Goal: Information Seeking & Learning: Learn about a topic

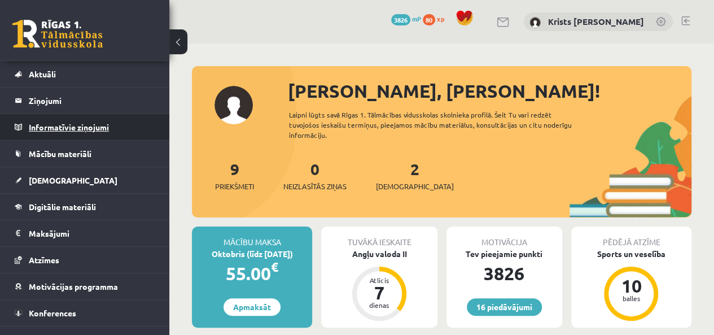
scroll to position [41, 0]
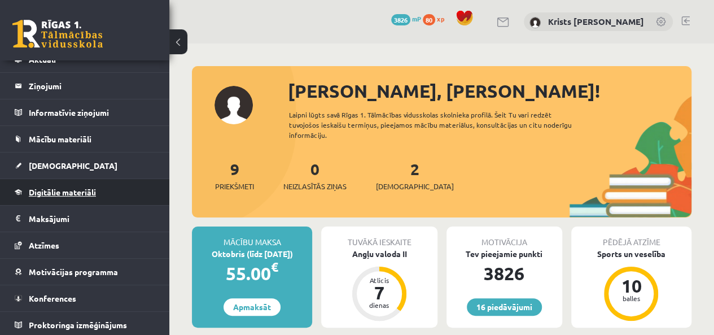
click at [82, 190] on span "Digitālie materiāli" at bounding box center [62, 192] width 67 height 10
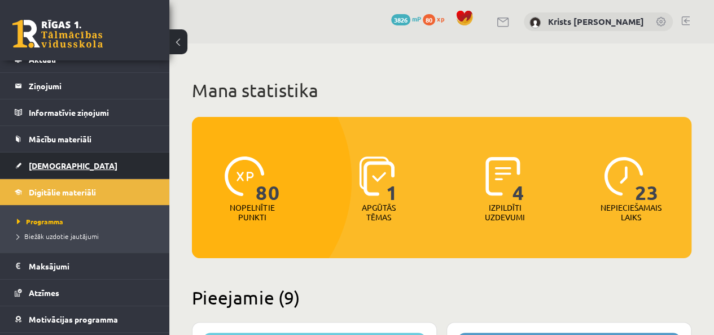
click at [43, 175] on link "[DEMOGRAPHIC_DATA]" at bounding box center [85, 165] width 140 height 26
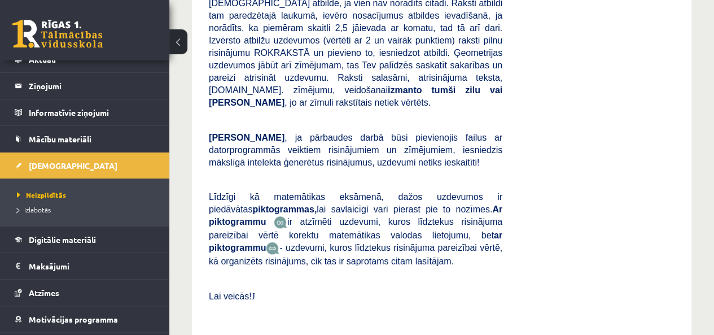
scroll to position [508, 0]
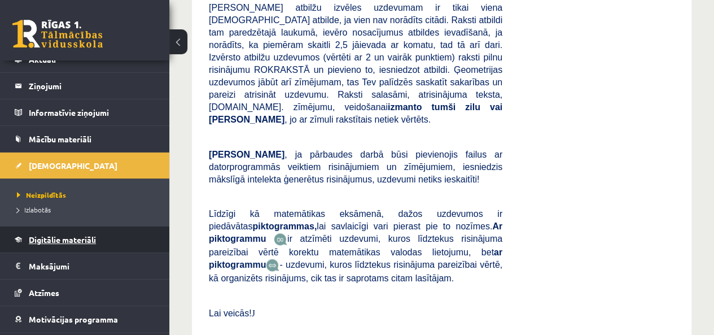
click at [56, 243] on link "Digitālie materiāli" at bounding box center [85, 239] width 140 height 26
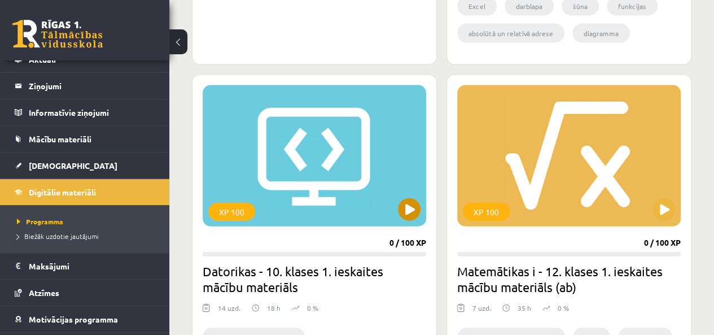
scroll to position [1354, 0]
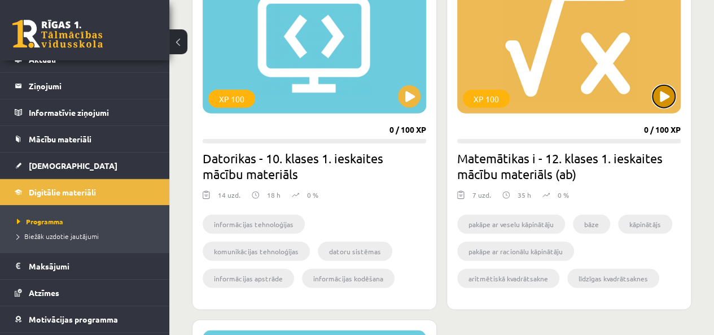
click at [665, 99] on button at bounding box center [663, 96] width 23 height 23
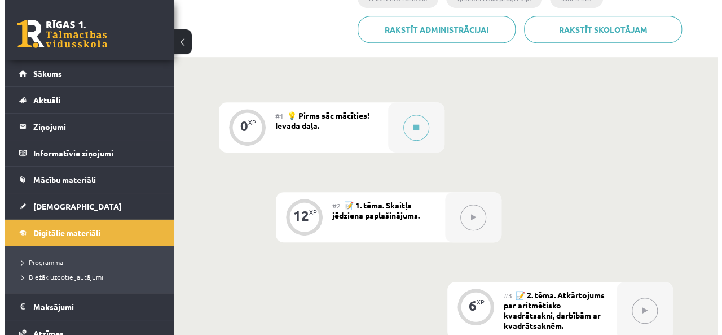
scroll to position [282, 0]
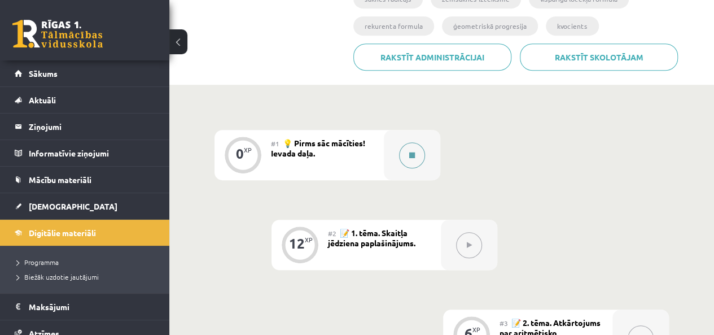
click at [411, 157] on icon at bounding box center [412, 155] width 6 height 7
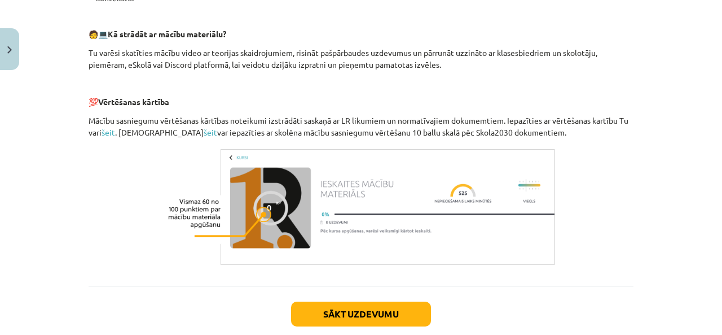
scroll to position [564, 0]
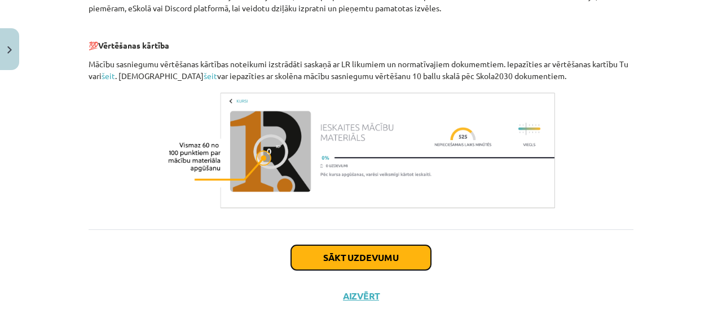
click at [390, 263] on button "Sākt uzdevumu" at bounding box center [361, 257] width 140 height 25
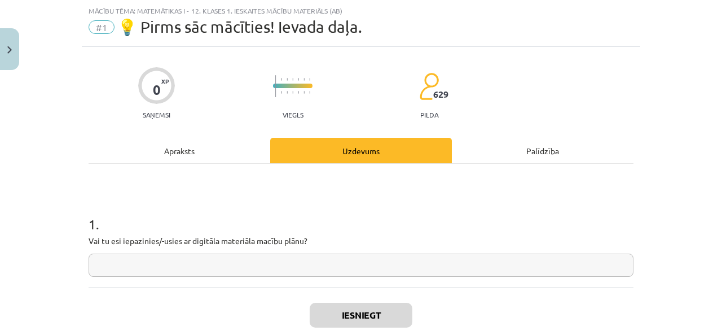
scroll to position [28, 0]
click at [130, 267] on input "text" at bounding box center [361, 264] width 545 height 23
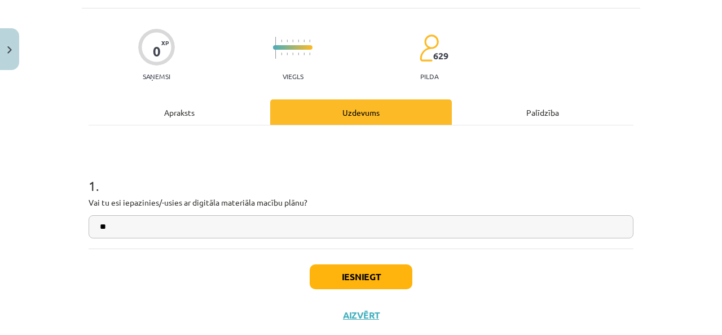
scroll to position [85, 0]
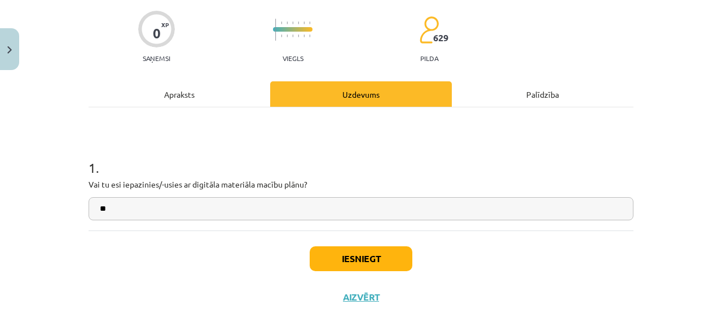
type input "**"
click at [357, 255] on button "Iesniegt" at bounding box center [361, 258] width 103 height 25
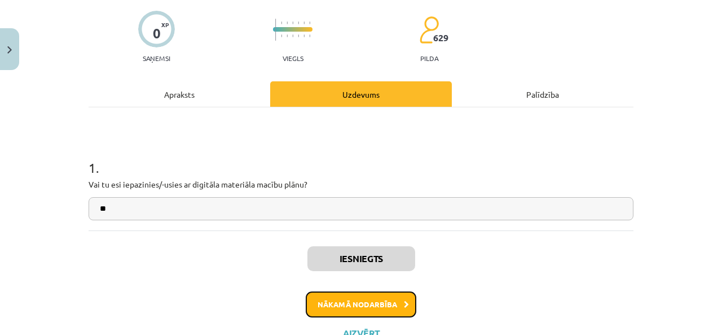
click at [335, 311] on button "Nākamā nodarbība" at bounding box center [361, 304] width 111 height 26
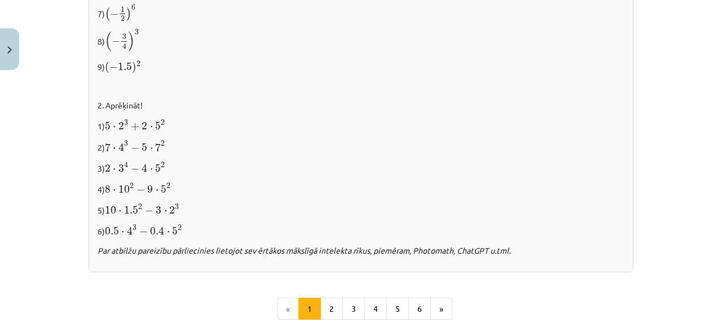
scroll to position [1213, 0]
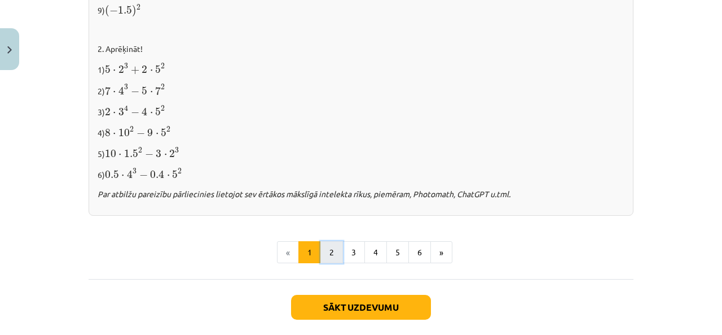
click at [326, 242] on button "2" at bounding box center [331, 252] width 23 height 23
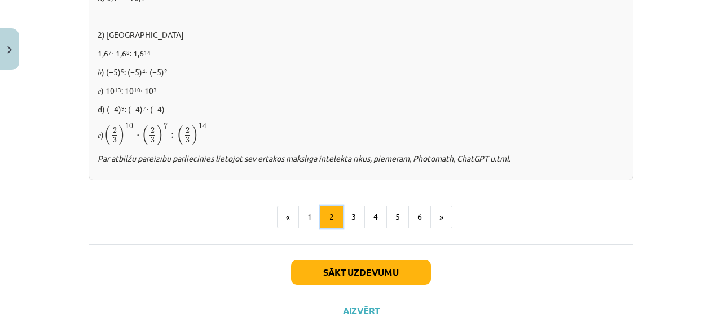
scroll to position [861, 0]
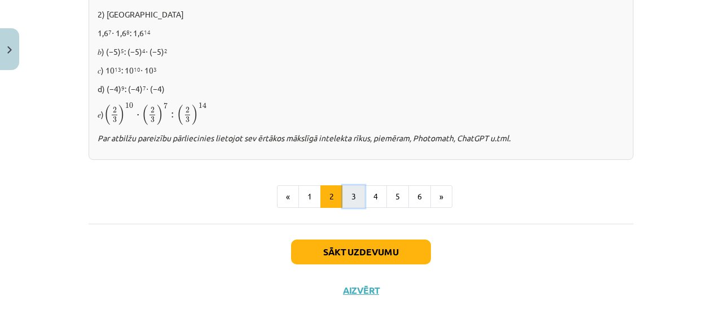
click at [355, 195] on button "3" at bounding box center [353, 196] width 23 height 23
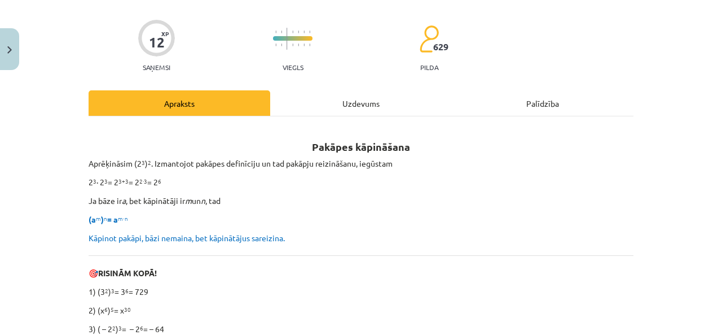
scroll to position [32, 0]
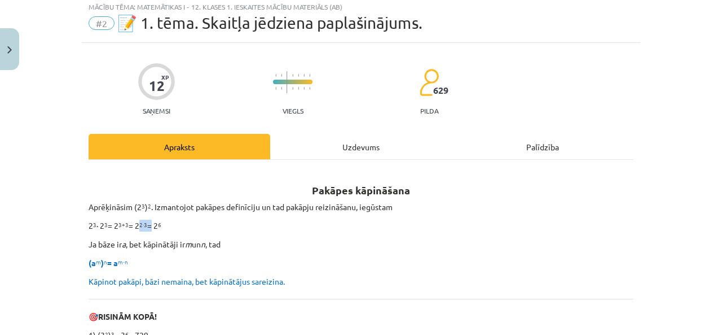
drag, startPoint x: 140, startPoint y: 226, endPoint x: 150, endPoint y: 224, distance: 10.4
click at [150, 224] on p "2 3 ∙ 2 3 = 2 3+3 = 2 2∙3 = 2 6" at bounding box center [361, 225] width 545 height 12
click at [189, 226] on p "2 3 ∙ 2 3 = 2 3+3 = 2 2∙3 = 2 6" at bounding box center [361, 225] width 545 height 12
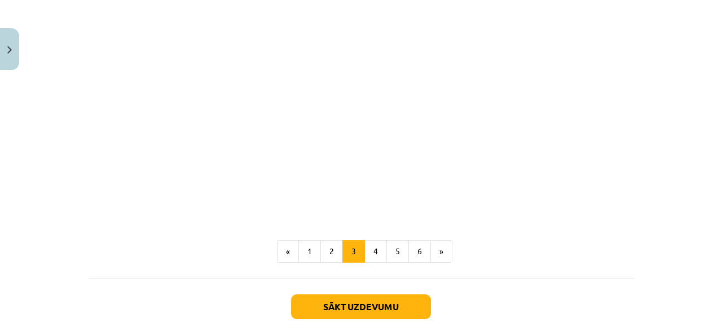
scroll to position [1048, 0]
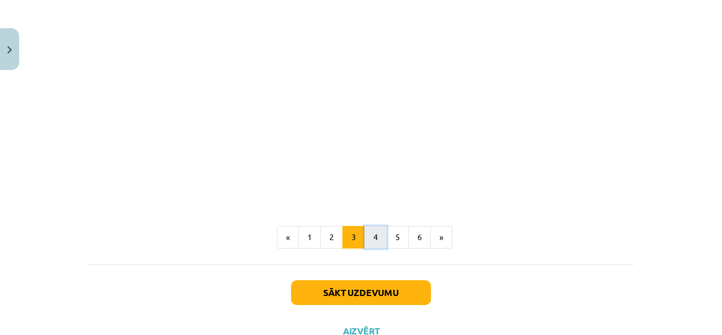
click at [366, 245] on button "4" at bounding box center [375, 237] width 23 height 23
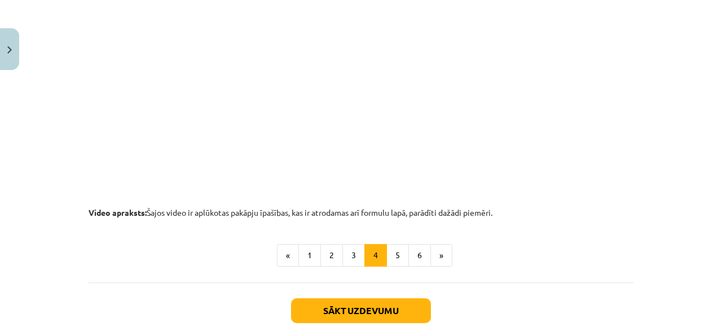
scroll to position [1203, 0]
click at [396, 253] on button "5" at bounding box center [397, 254] width 23 height 23
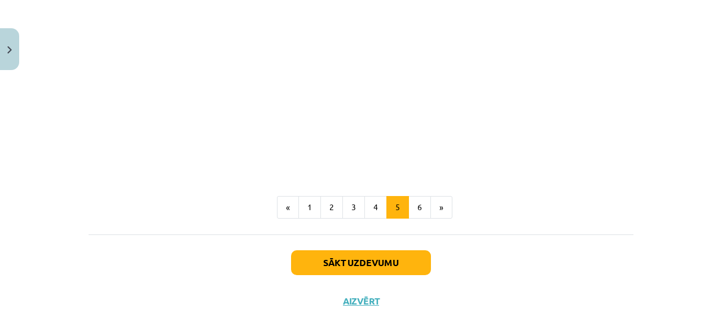
scroll to position [1417, 0]
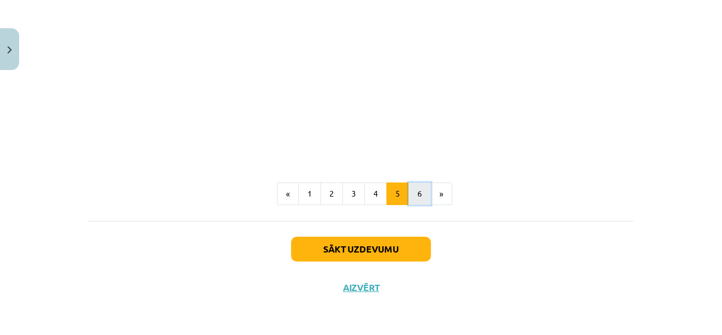
click at [413, 200] on button "6" at bounding box center [419, 193] width 23 height 23
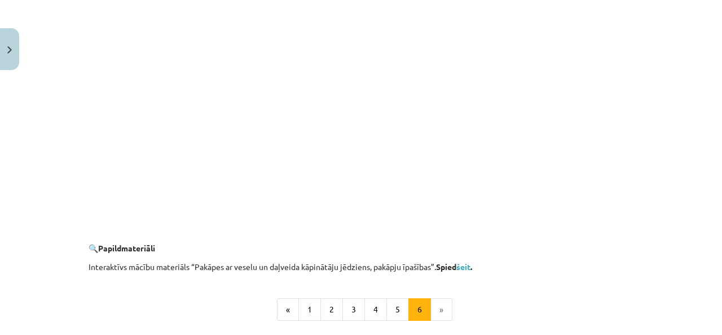
scroll to position [1159, 0]
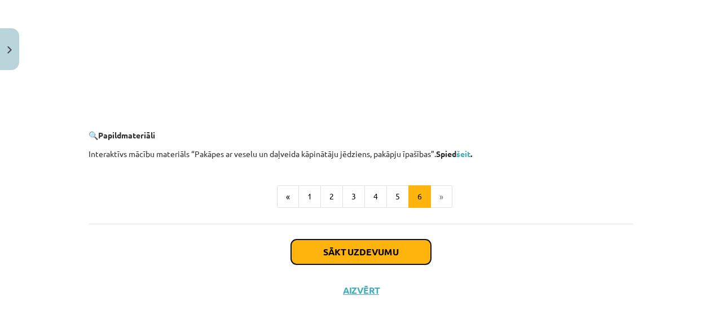
click at [339, 256] on button "Sākt uzdevumu" at bounding box center [361, 251] width 140 height 25
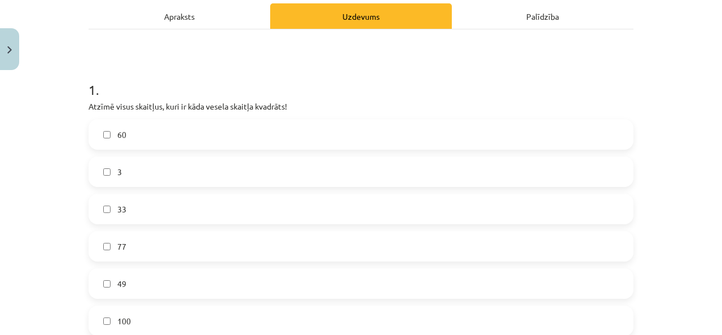
scroll to position [181, 0]
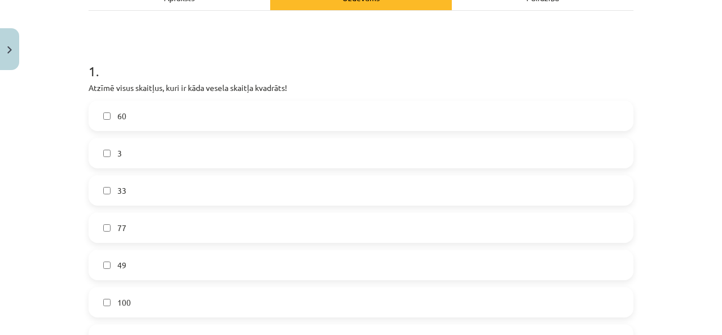
click at [100, 159] on label "3" at bounding box center [361, 153] width 543 height 28
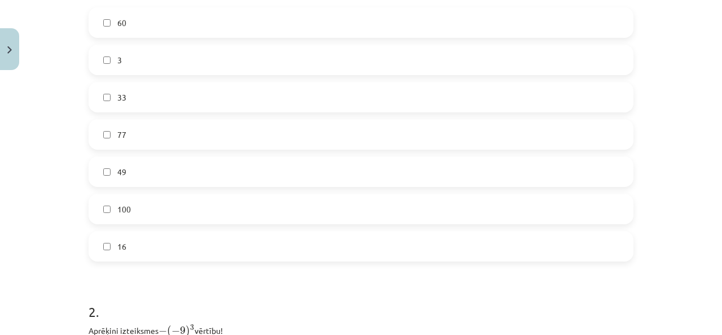
scroll to position [294, 0]
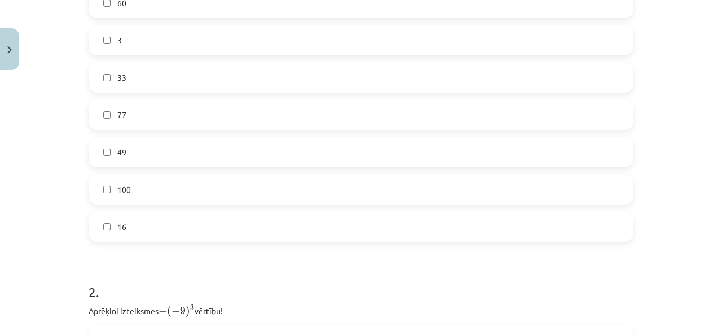
click at [106, 43] on label "3" at bounding box center [361, 40] width 543 height 28
click at [111, 221] on label "16" at bounding box center [361, 226] width 543 height 28
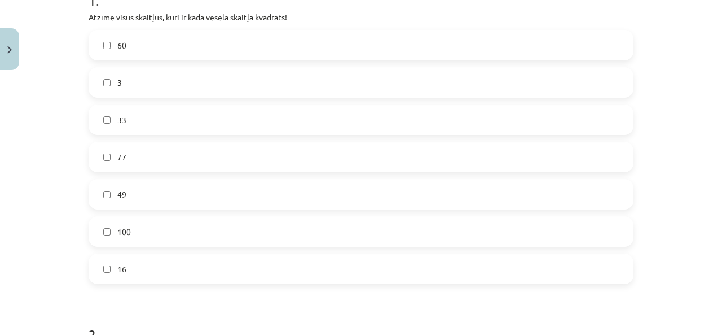
scroll to position [238, 0]
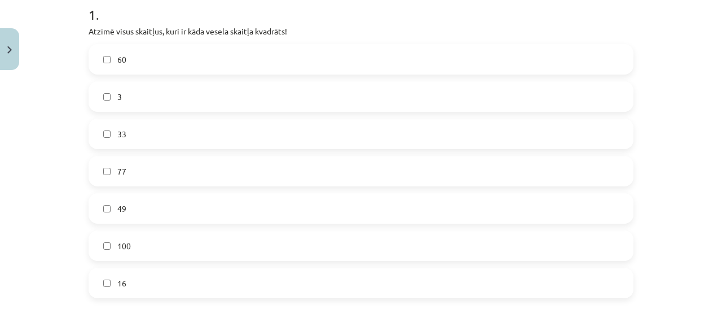
click at [112, 102] on label "3" at bounding box center [361, 96] width 543 height 28
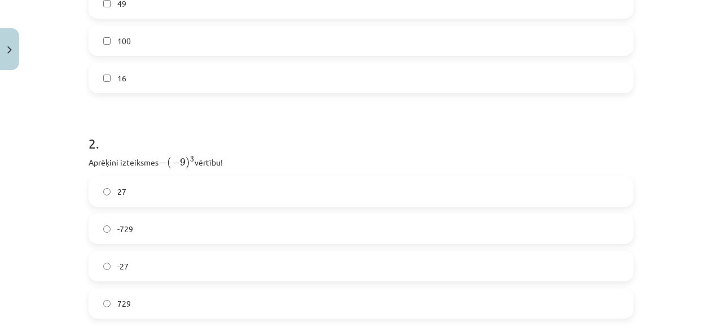
scroll to position [463, 0]
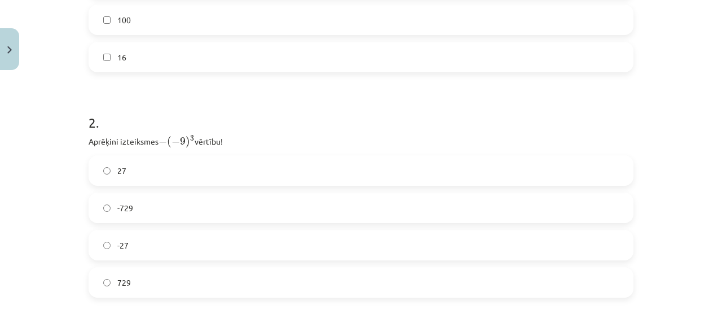
click at [104, 249] on label "-27" at bounding box center [361, 245] width 543 height 28
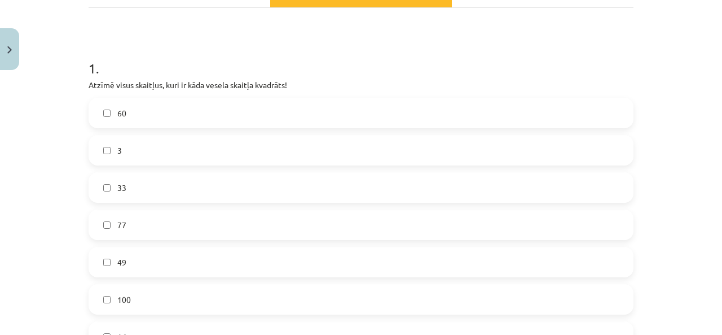
scroll to position [181, 0]
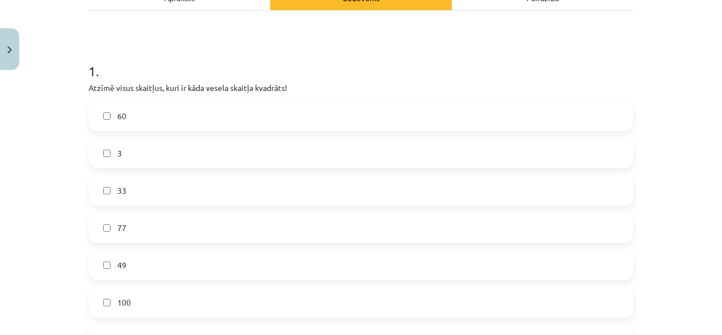
click at [137, 145] on label "3" at bounding box center [361, 153] width 543 height 28
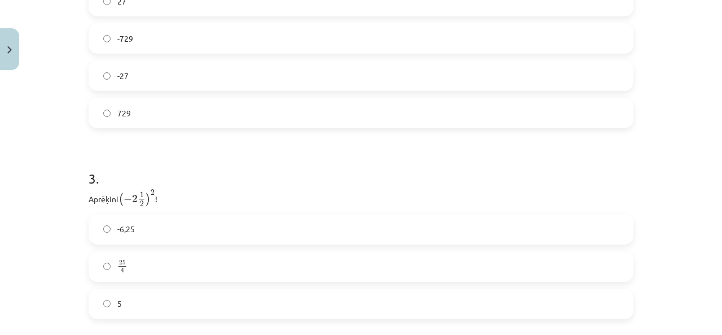
scroll to position [576, 0]
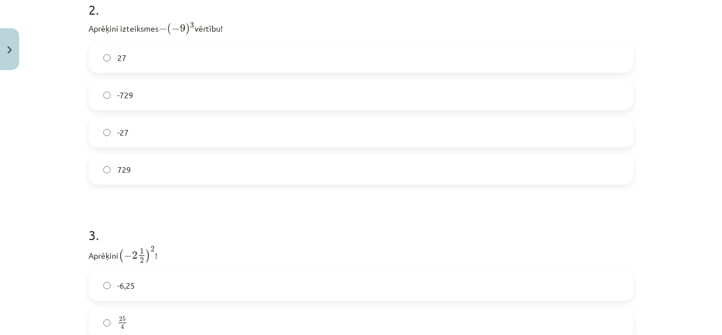
click at [113, 108] on div "-729" at bounding box center [361, 95] width 545 height 30
click at [113, 102] on label "-729" at bounding box center [361, 95] width 543 height 28
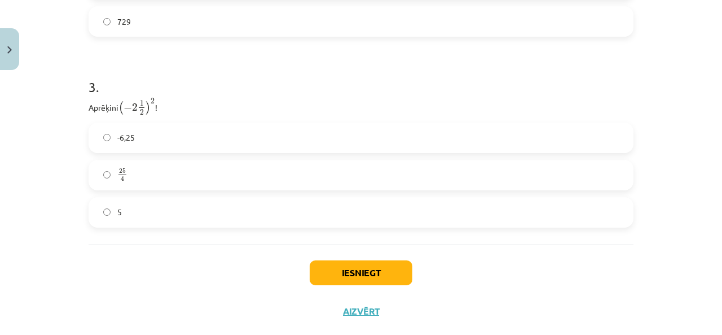
scroll to position [745, 0]
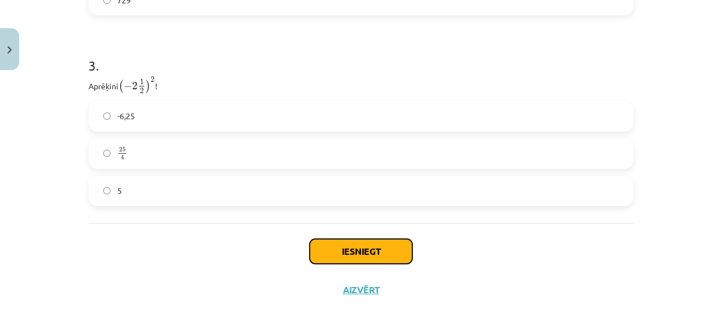
click at [325, 254] on button "Iesniegt" at bounding box center [361, 251] width 103 height 25
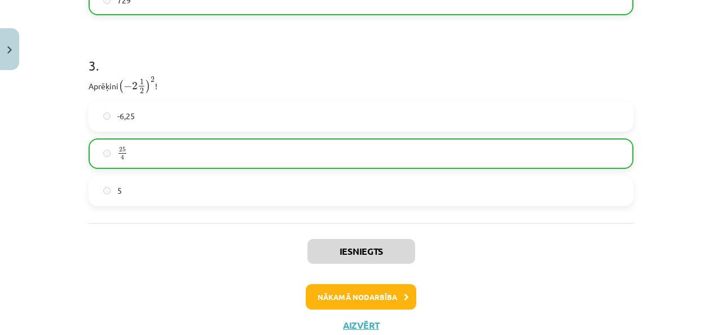
scroll to position [781, 0]
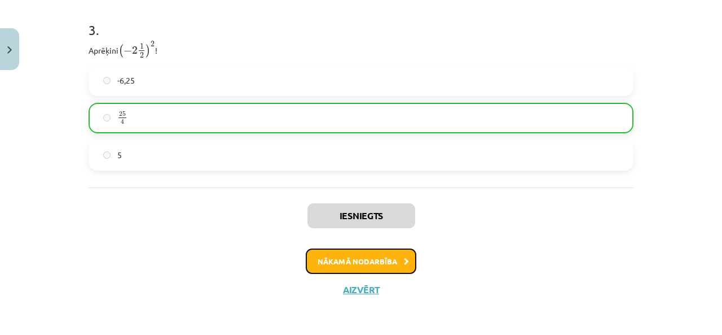
click at [331, 265] on button "Nākamā nodarbība" at bounding box center [361, 261] width 111 height 26
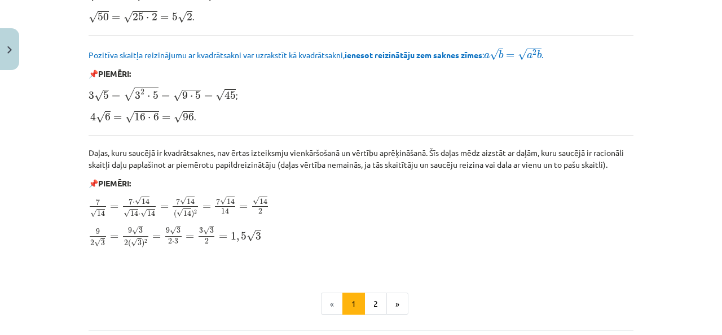
scroll to position [1382, 0]
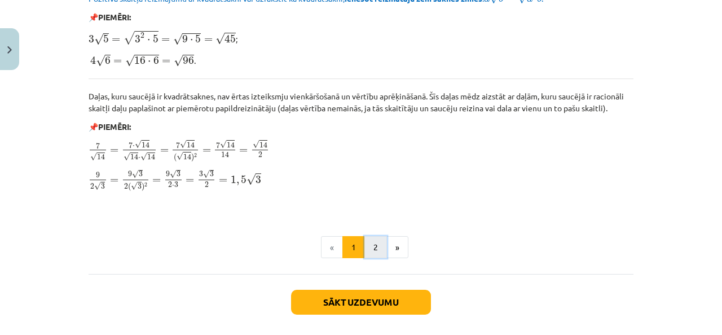
click at [376, 247] on button "2" at bounding box center [375, 247] width 23 height 23
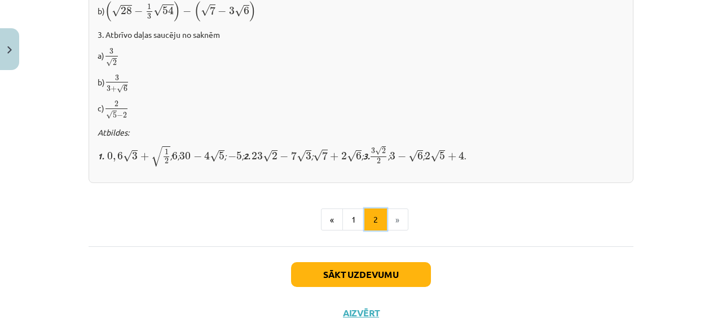
scroll to position [820, 0]
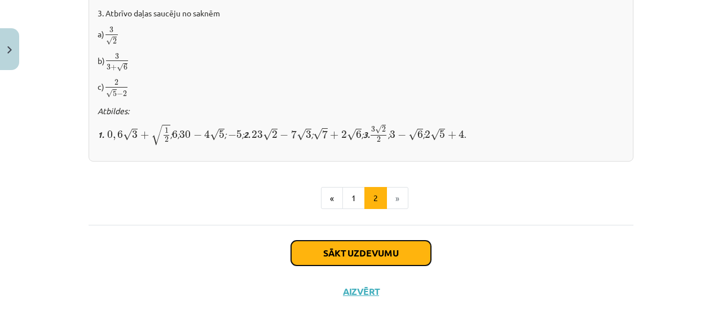
click at [350, 246] on button "Sākt uzdevumu" at bounding box center [361, 252] width 140 height 25
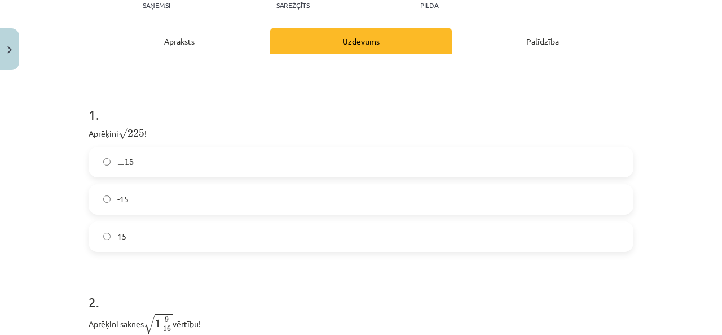
scroll to position [134, 0]
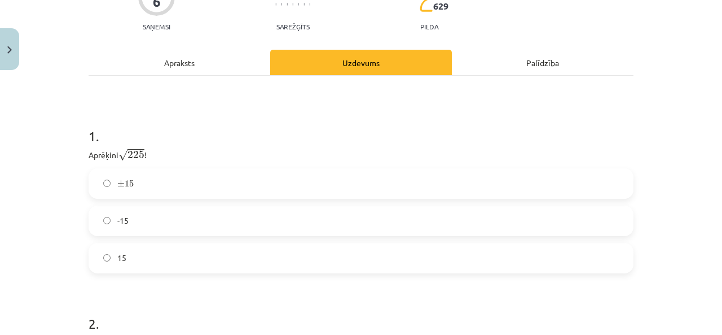
click at [113, 265] on label "15" at bounding box center [361, 258] width 543 height 28
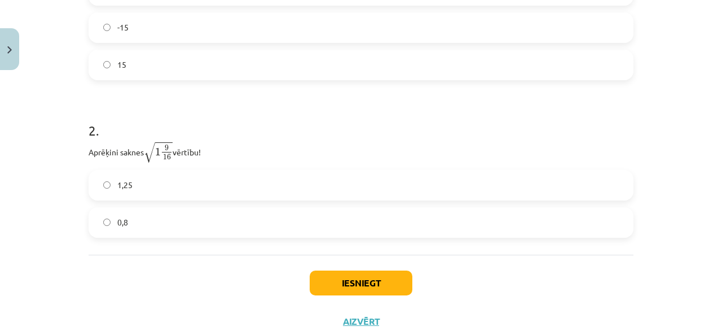
scroll to position [360, 0]
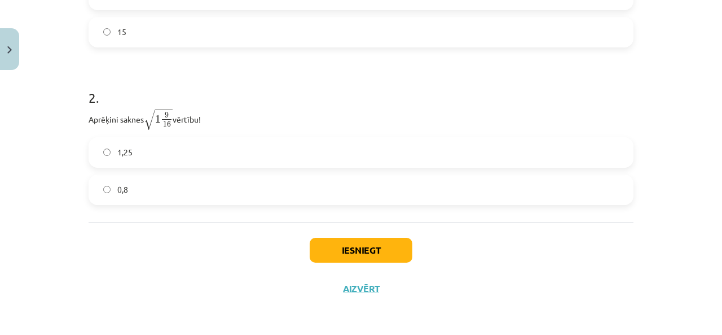
click at [105, 159] on label "1,25" at bounding box center [361, 152] width 543 height 28
click at [342, 257] on button "Iesniegt" at bounding box center [361, 250] width 103 height 25
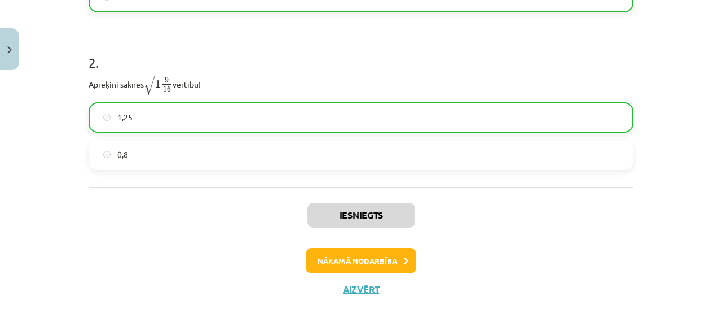
scroll to position [395, 0]
click at [345, 265] on button "Nākamā nodarbība" at bounding box center [361, 260] width 111 height 26
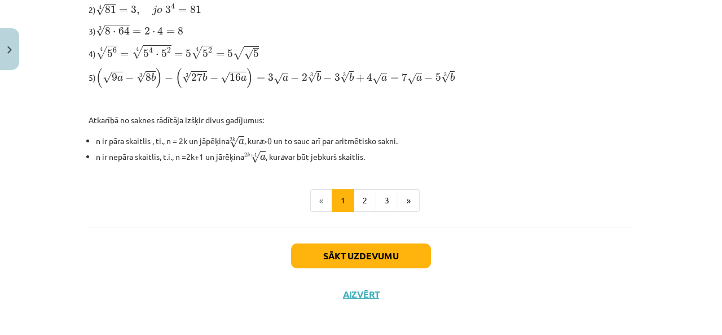
scroll to position [436, 0]
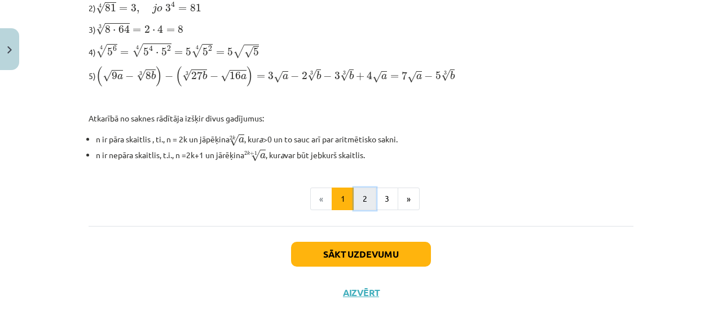
click at [355, 196] on button "2" at bounding box center [365, 198] width 23 height 23
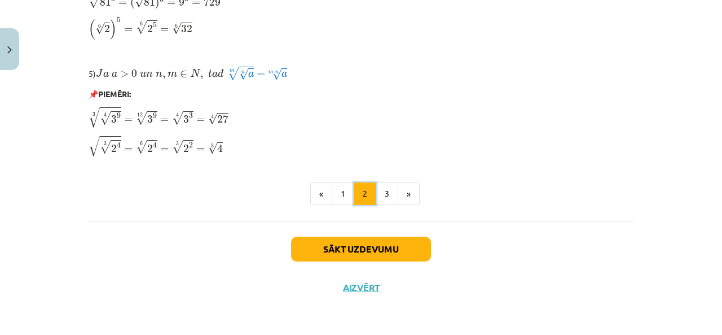
scroll to position [1039, 0]
click at [383, 188] on button "3" at bounding box center [387, 193] width 23 height 23
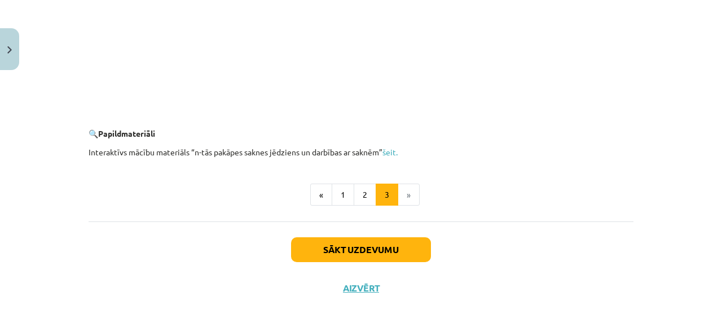
scroll to position [2130, 0]
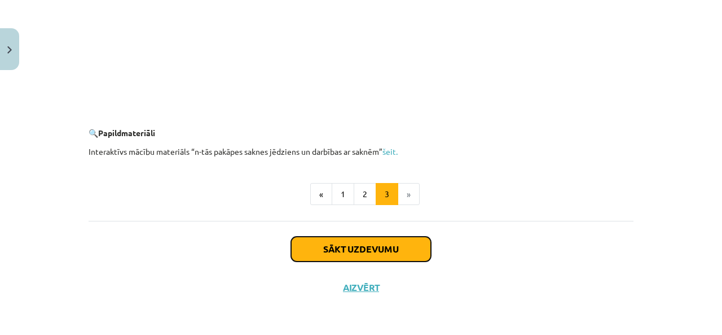
click at [345, 247] on button "Sākt uzdevumu" at bounding box center [361, 248] width 140 height 25
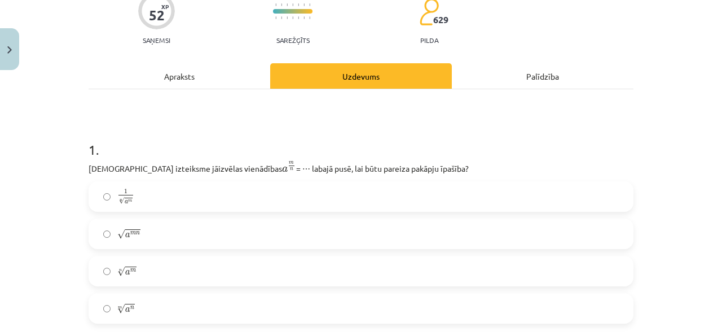
scroll to position [121, 0]
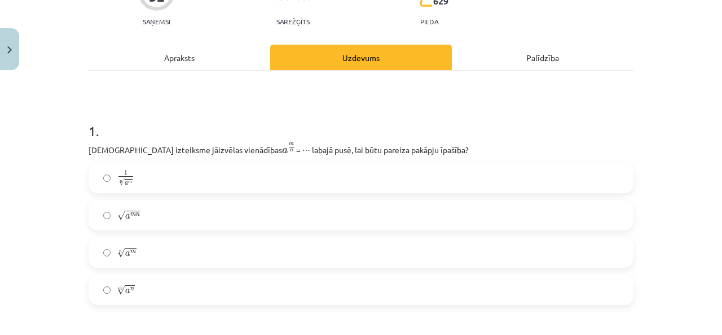
click at [108, 252] on label "n √ a m a m n" at bounding box center [361, 252] width 543 height 28
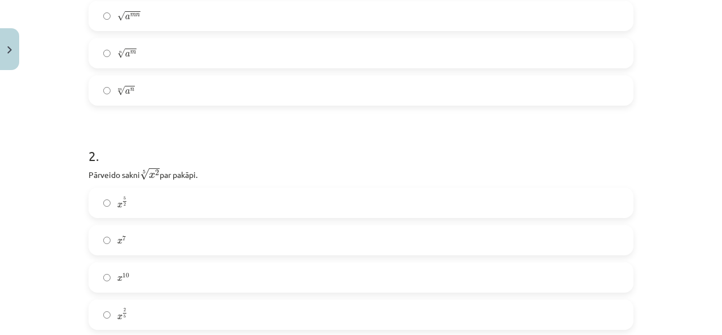
scroll to position [347, 0]
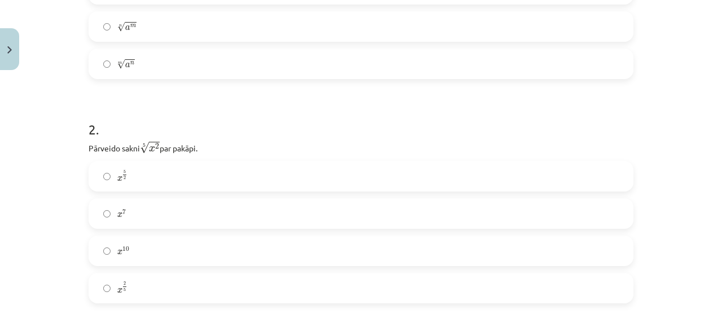
click at [132, 179] on label "x 5 2 x 5 2" at bounding box center [361, 176] width 543 height 28
click at [117, 293] on span "x" at bounding box center [119, 290] width 5 height 5
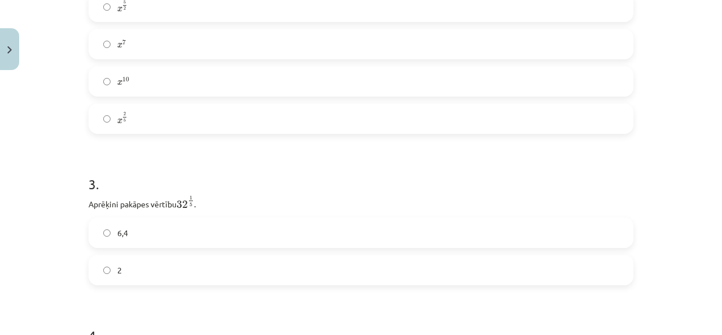
scroll to position [573, 0]
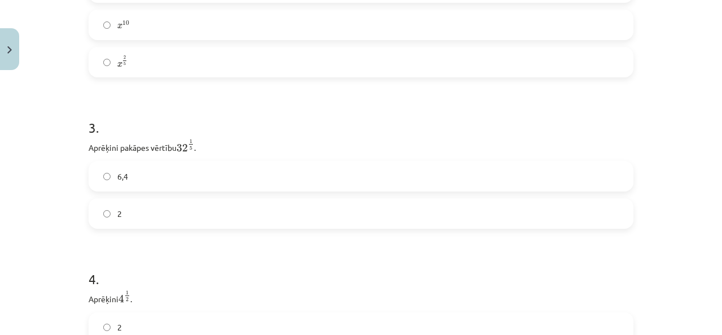
click at [113, 228] on div "2" at bounding box center [361, 213] width 545 height 30
click at [112, 227] on label "2" at bounding box center [361, 213] width 543 height 28
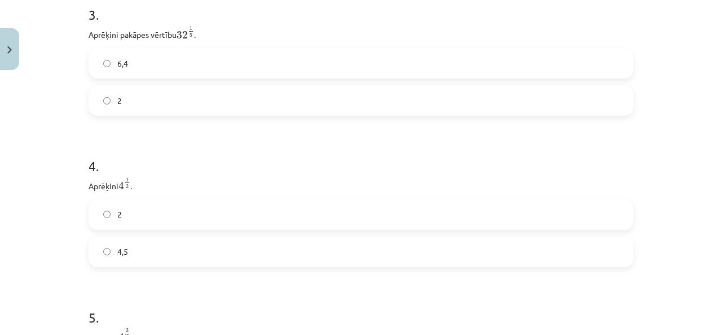
scroll to position [742, 0]
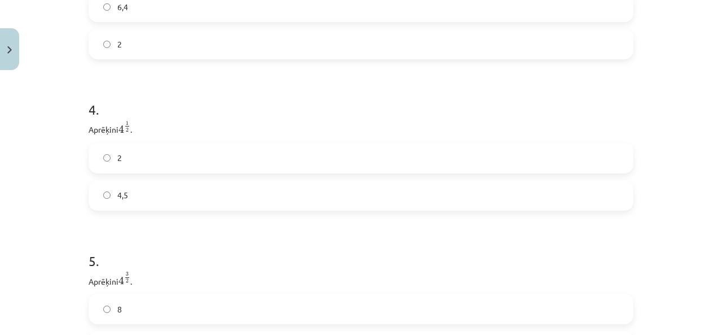
click at [108, 159] on label "2" at bounding box center [361, 158] width 543 height 28
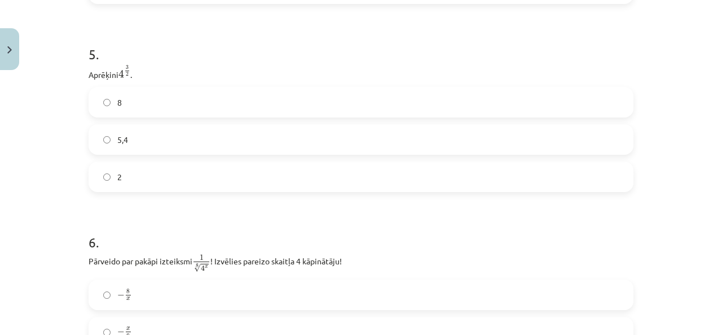
scroll to position [968, 0]
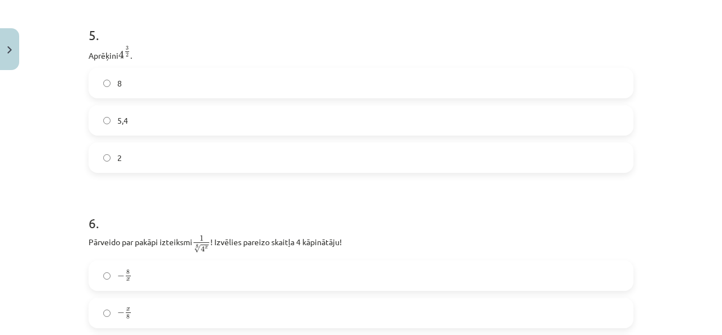
click at [111, 127] on label "5,4" at bounding box center [361, 120] width 543 height 28
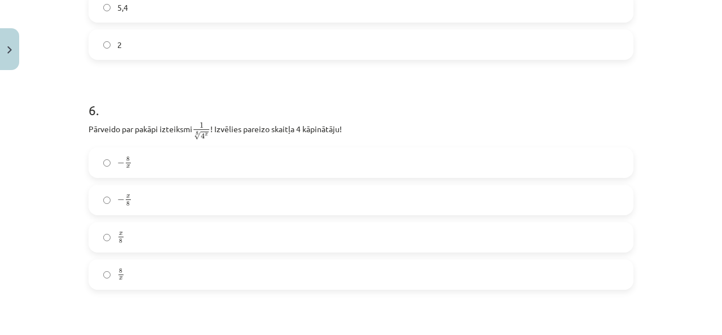
scroll to position [1137, 0]
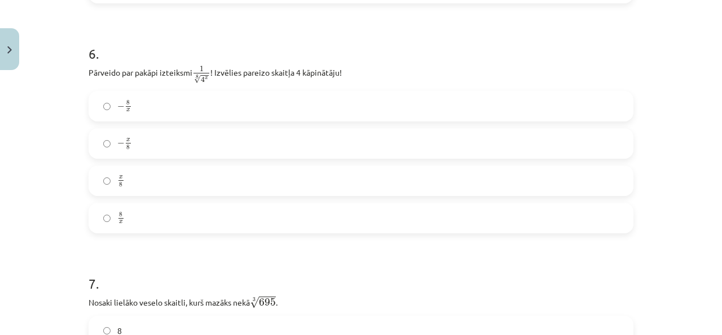
click at [129, 188] on label "x 8 x 8" at bounding box center [361, 180] width 543 height 28
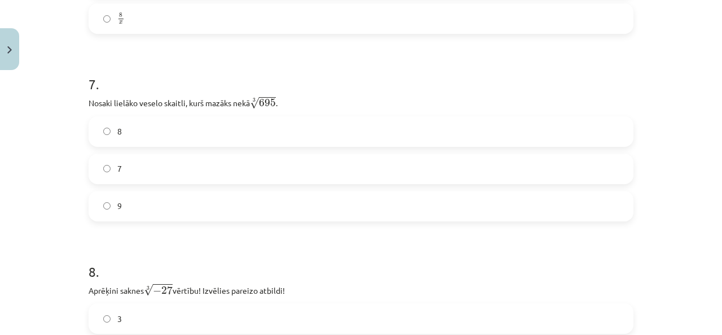
scroll to position [1363, 0]
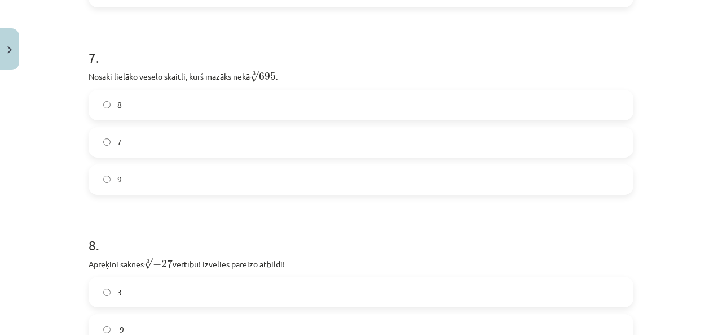
click at [147, 119] on label "8" at bounding box center [361, 105] width 543 height 28
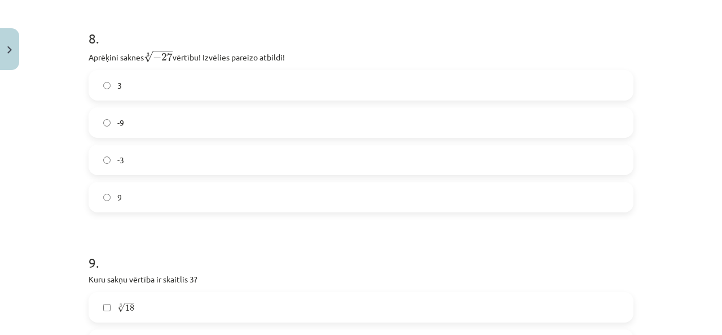
scroll to position [1588, 0]
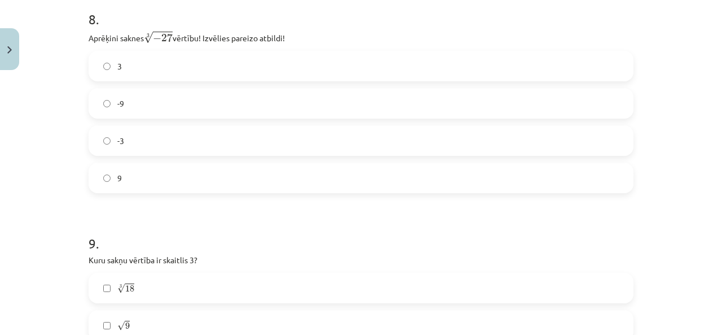
click at [127, 142] on label "-3" at bounding box center [361, 140] width 543 height 28
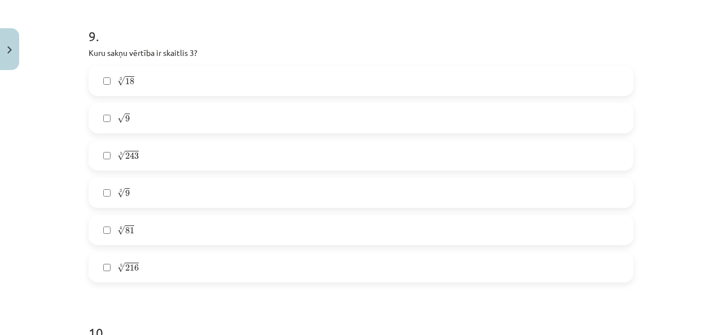
scroll to position [1814, 0]
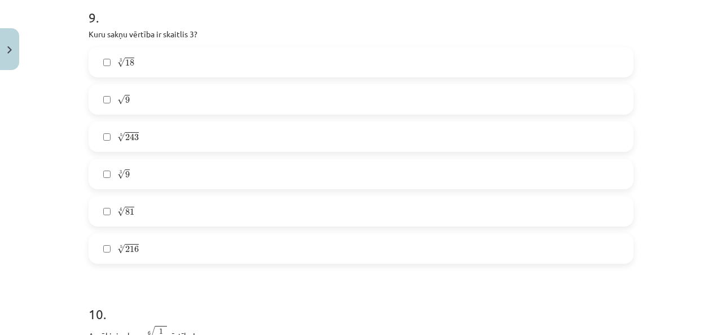
click at [125, 103] on span "9" at bounding box center [127, 99] width 5 height 7
click at [111, 140] on label "5 √ 243 243 5" at bounding box center [361, 136] width 543 height 28
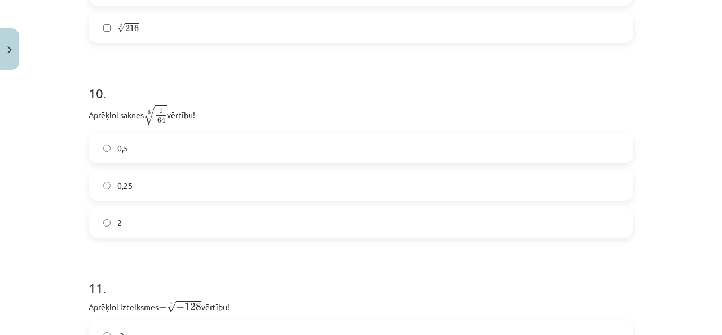
scroll to position [2040, 0]
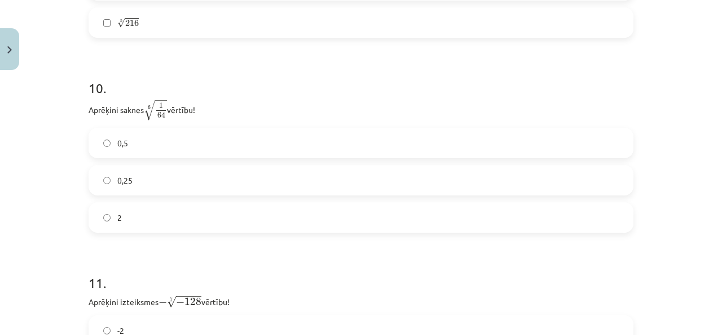
click at [142, 183] on label "0,25" at bounding box center [361, 180] width 543 height 28
click at [105, 155] on label "0,5" at bounding box center [361, 143] width 543 height 28
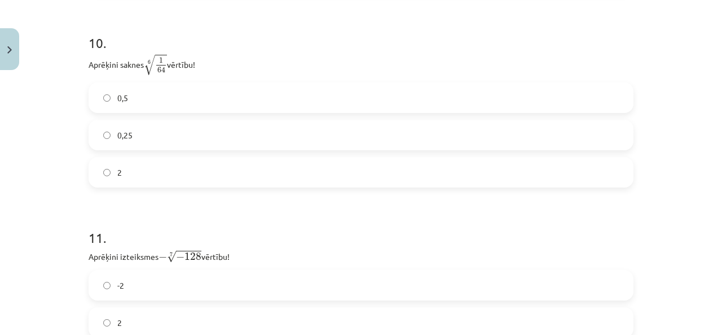
scroll to position [2152, 0]
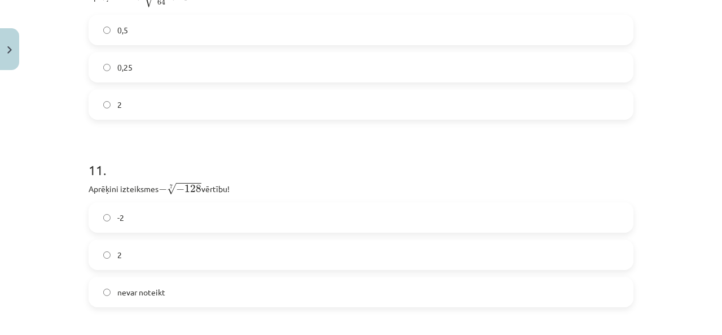
click at [133, 248] on label "2" at bounding box center [361, 254] width 543 height 28
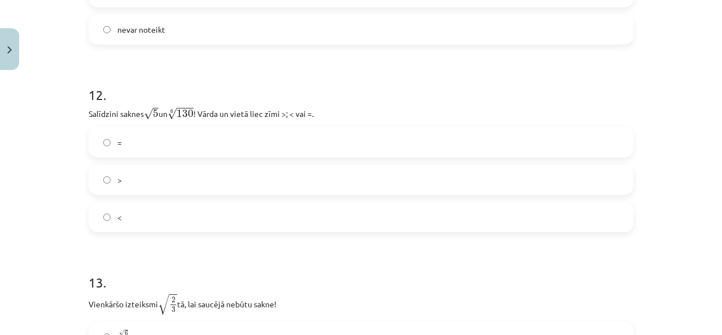
scroll to position [2434, 0]
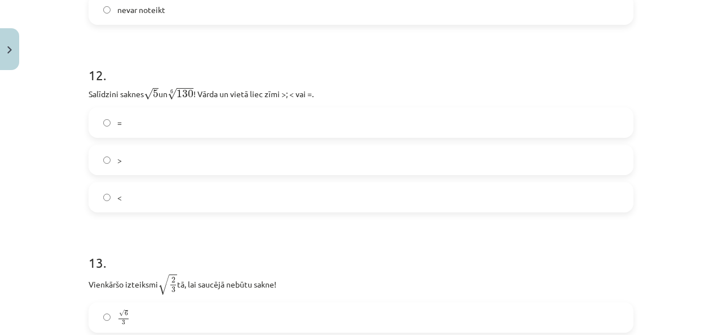
click at [112, 126] on label "=" at bounding box center [361, 122] width 543 height 28
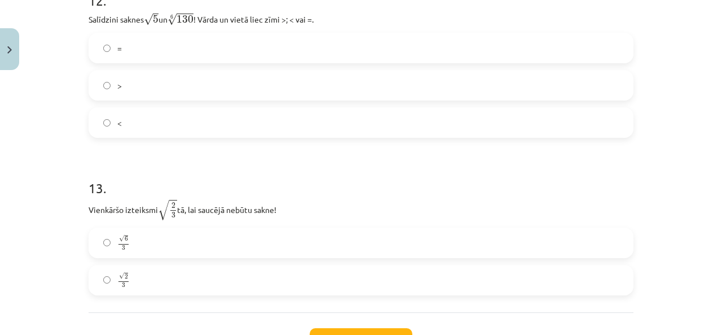
scroll to position [2547, 0]
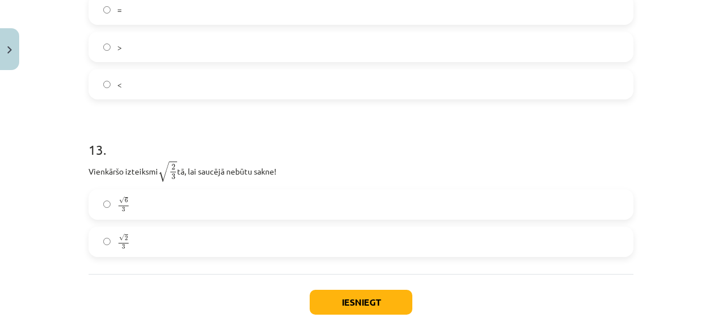
click at [111, 214] on label "√ 6 3 6 3" at bounding box center [361, 204] width 543 height 28
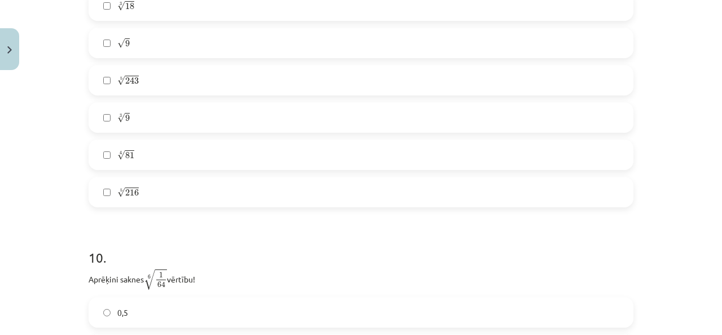
scroll to position [1814, 0]
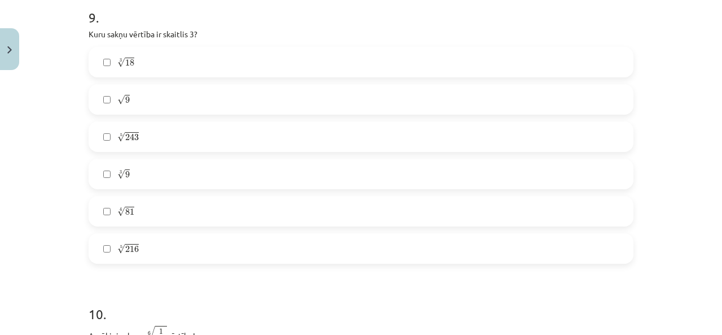
click at [106, 173] on label "3 √ 9 9 3" at bounding box center [361, 174] width 543 height 28
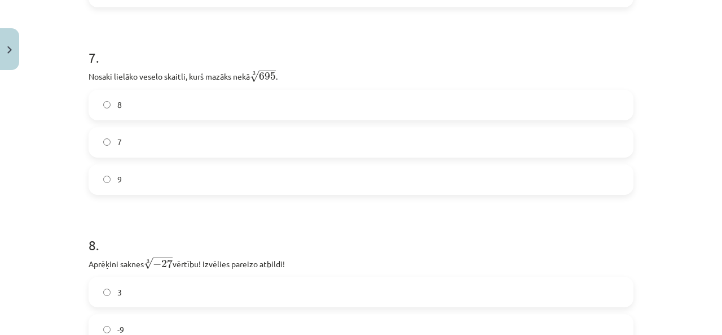
scroll to position [1306, 0]
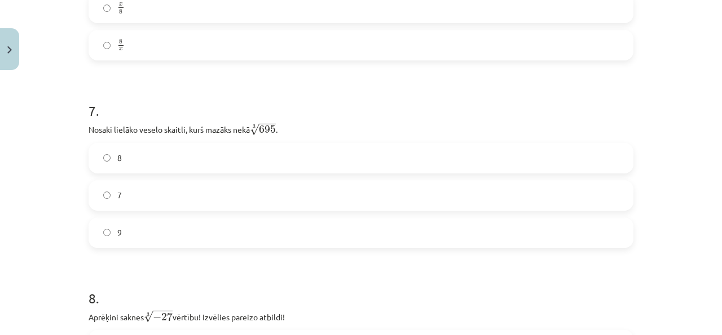
click at [130, 189] on div "8 7 9" at bounding box center [361, 195] width 545 height 105
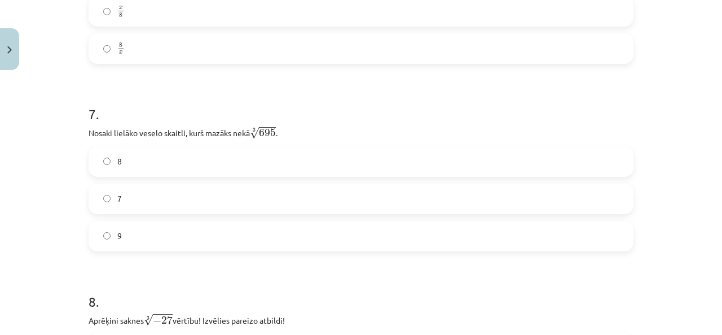
click at [125, 242] on label "9" at bounding box center [361, 236] width 543 height 28
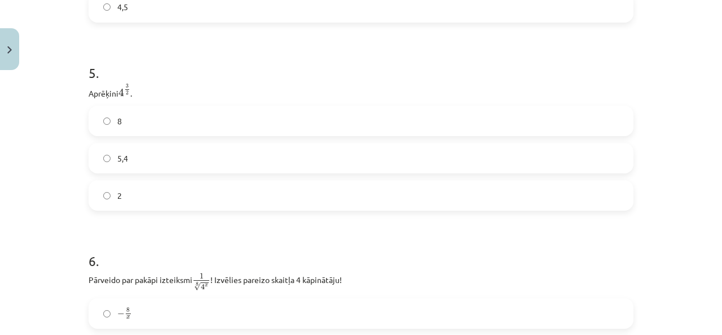
scroll to position [911, 0]
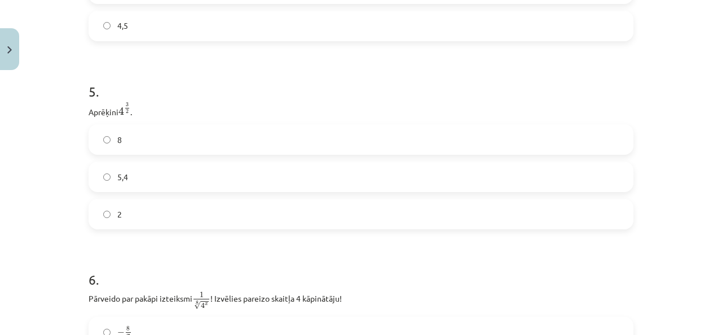
click at [150, 138] on label "8" at bounding box center [361, 139] width 543 height 28
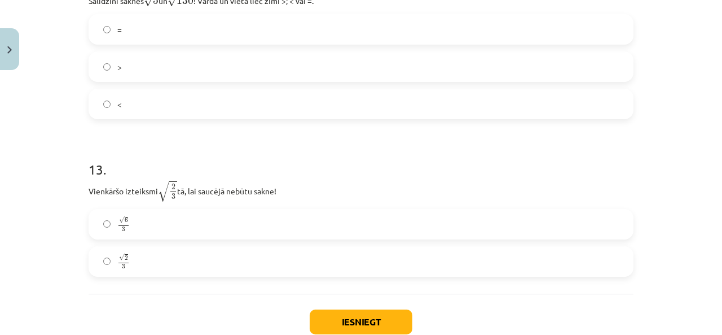
scroll to position [2547, 0]
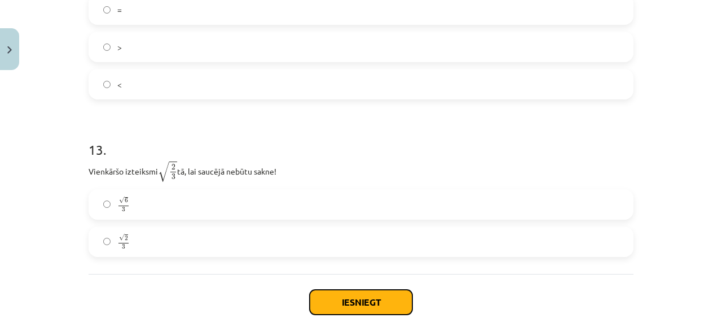
click at [319, 304] on button "Iesniegt" at bounding box center [361, 301] width 103 height 25
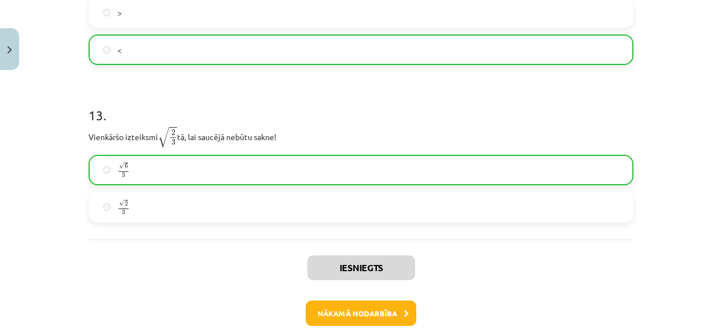
scroll to position [2639, 0]
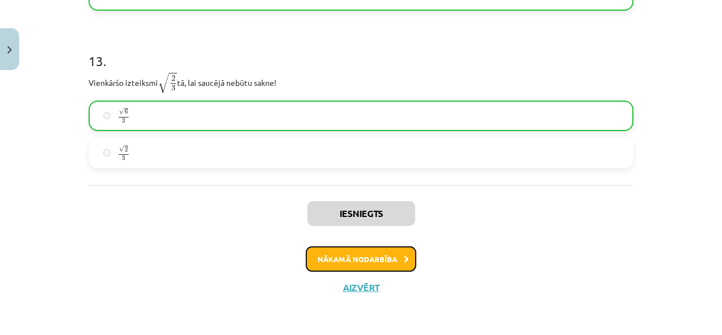
drag, startPoint x: 339, startPoint y: 261, endPoint x: 333, endPoint y: 263, distance: 5.9
click at [335, 262] on button "Nākamā nodarbība" at bounding box center [361, 259] width 111 height 26
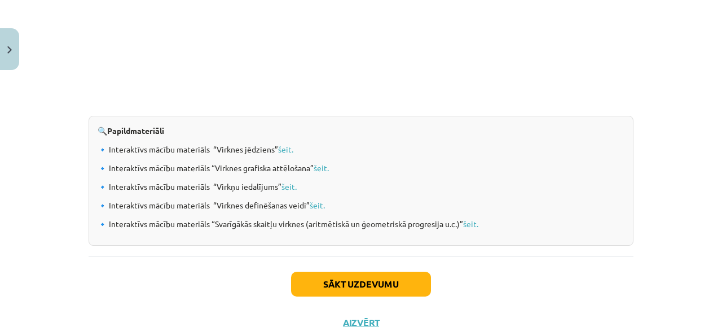
scroll to position [1245, 0]
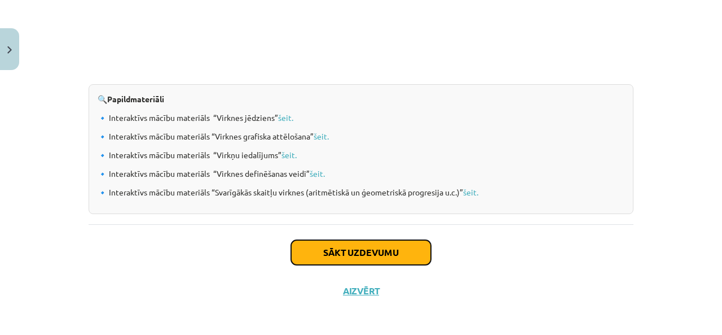
click at [305, 247] on button "Sākt uzdevumu" at bounding box center [361, 252] width 140 height 25
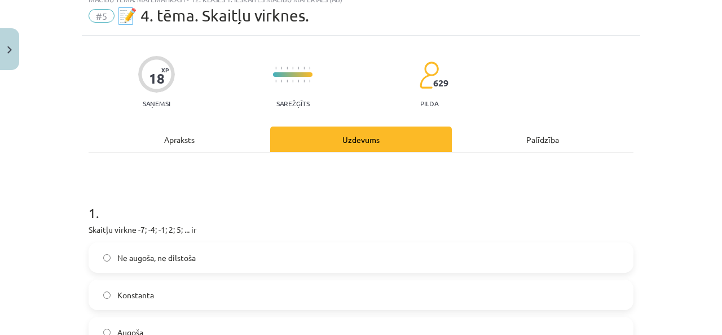
scroll to position [113, 0]
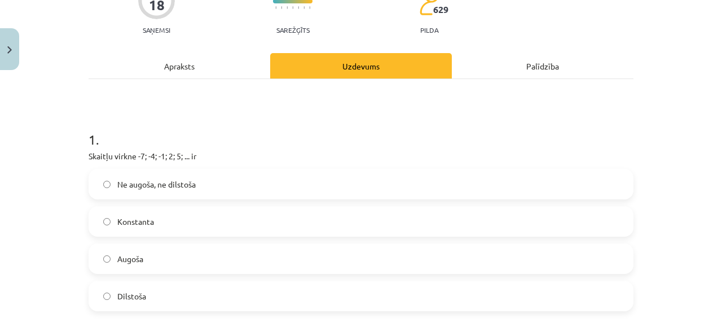
drag, startPoint x: 238, startPoint y: 184, endPoint x: 232, endPoint y: 187, distance: 6.1
click at [236, 184] on label "Ne augoša, ne dilstoša" at bounding box center [361, 184] width 543 height 28
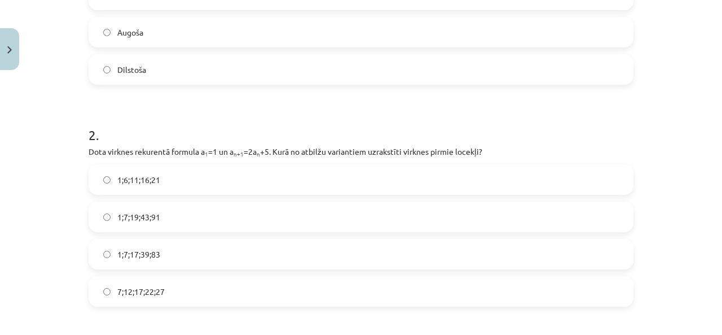
scroll to position [395, 0]
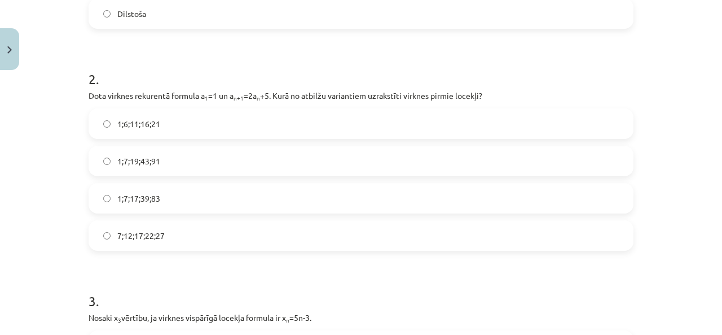
click at [120, 165] on span "1;7;19;43;91" at bounding box center [138, 161] width 43 height 12
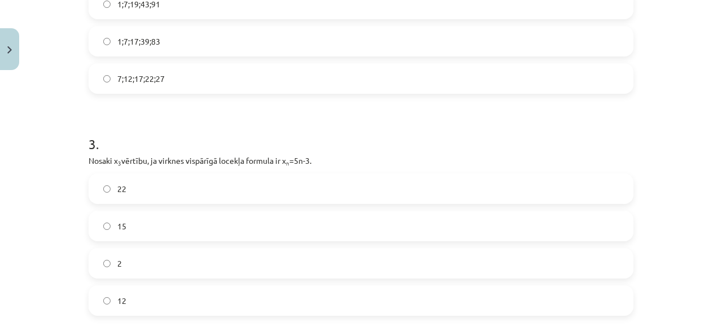
scroll to position [564, 0]
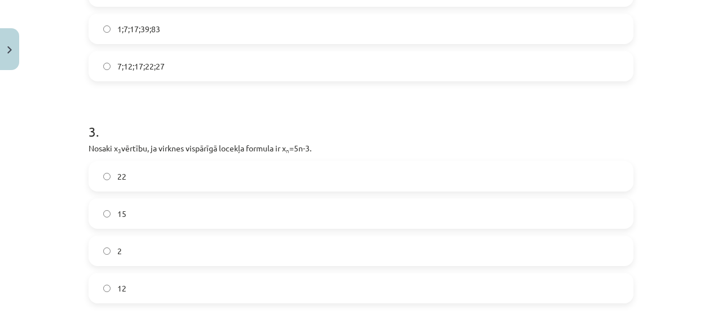
click at [133, 284] on label "12" at bounding box center [361, 288] width 543 height 28
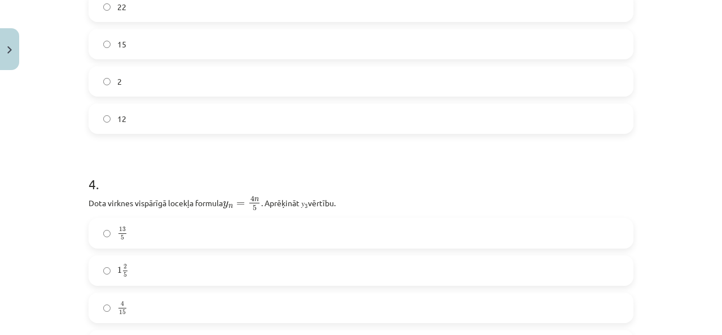
scroll to position [790, 0]
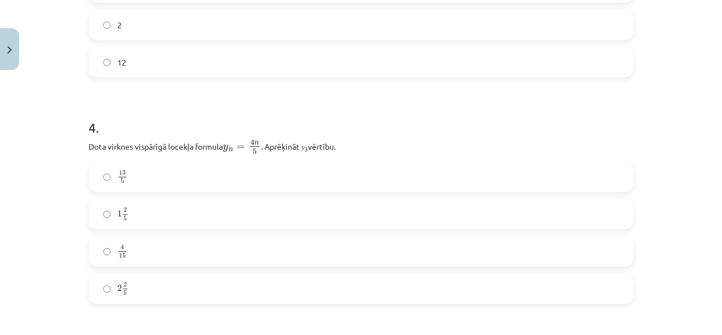
click at [116, 295] on label "2 2 5 2 2 5" at bounding box center [361, 288] width 543 height 28
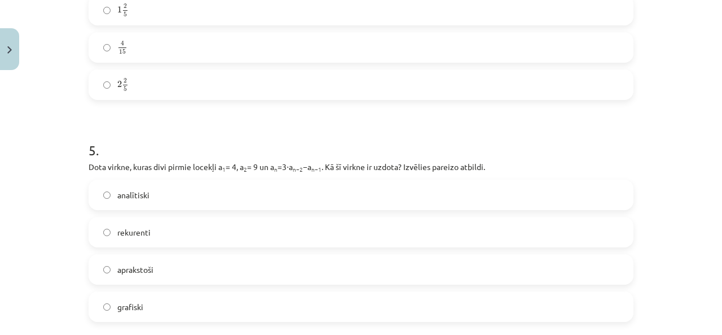
scroll to position [1050, 0]
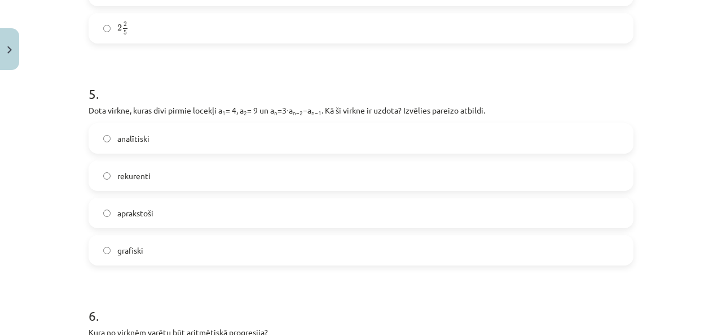
click at [107, 181] on label "rekurenti" at bounding box center [361, 175] width 543 height 28
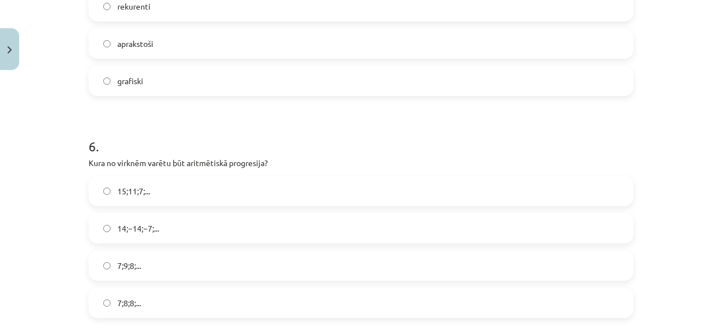
scroll to position [1276, 0]
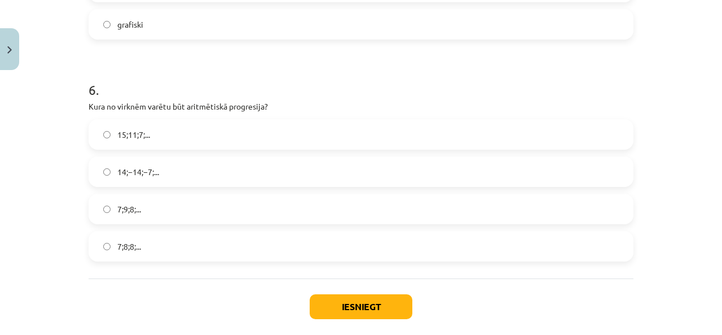
click at [134, 140] on label "15;11;7;..." at bounding box center [361, 134] width 543 height 28
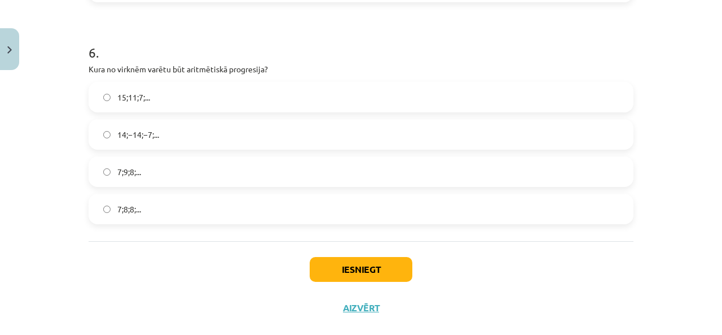
scroll to position [1332, 0]
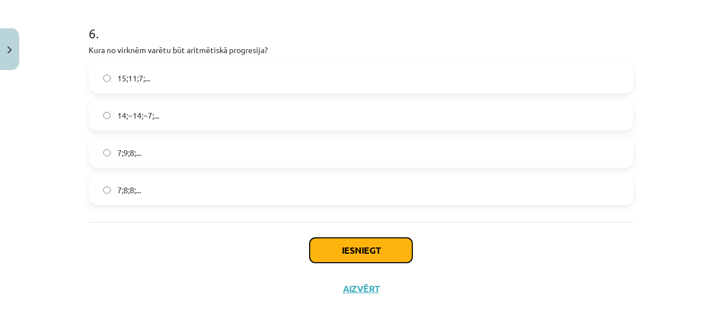
click at [329, 247] on button "Iesniegt" at bounding box center [361, 250] width 103 height 25
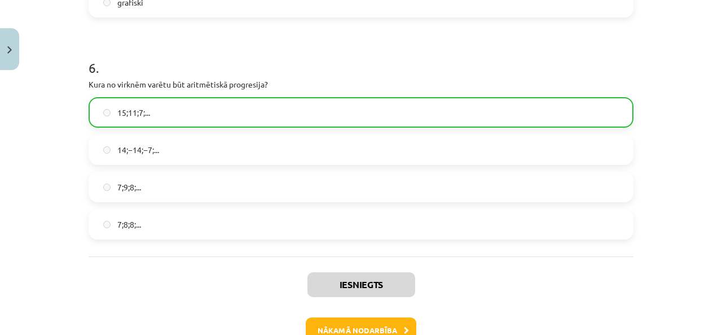
scroll to position [1368, 0]
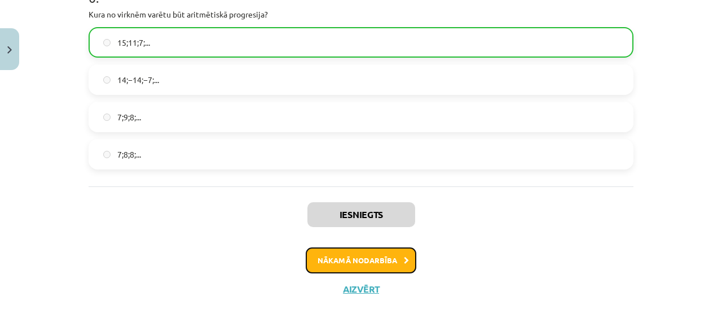
click at [344, 266] on button "Nākamā nodarbība" at bounding box center [361, 260] width 111 height 26
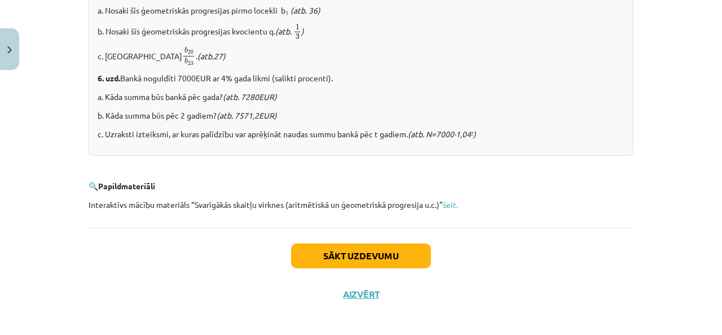
scroll to position [1493, 0]
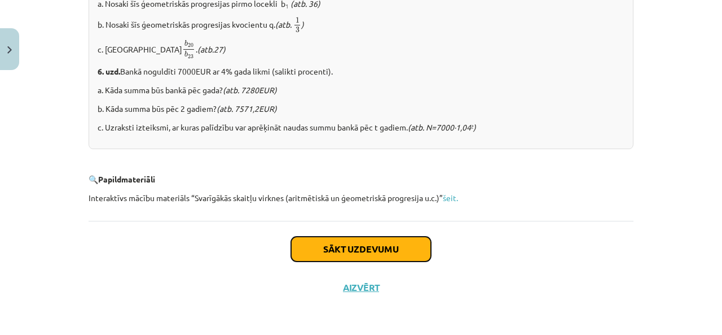
click at [323, 254] on button "Sākt uzdevumu" at bounding box center [361, 248] width 140 height 25
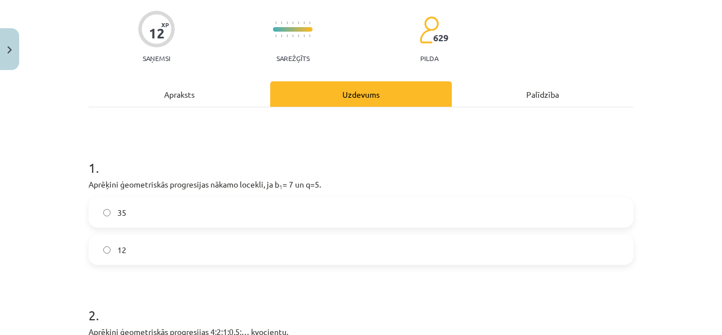
scroll to position [141, 0]
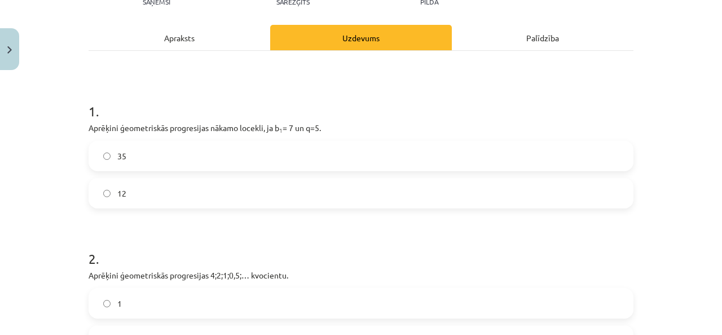
click at [131, 147] on label "35" at bounding box center [361, 156] width 543 height 28
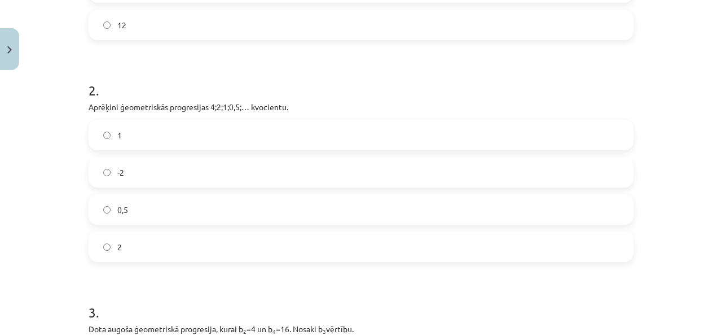
scroll to position [310, 0]
click at [112, 162] on label "-2" at bounding box center [361, 171] width 543 height 28
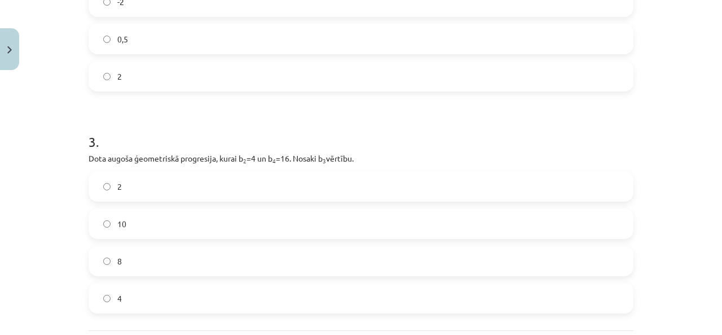
scroll to position [536, 0]
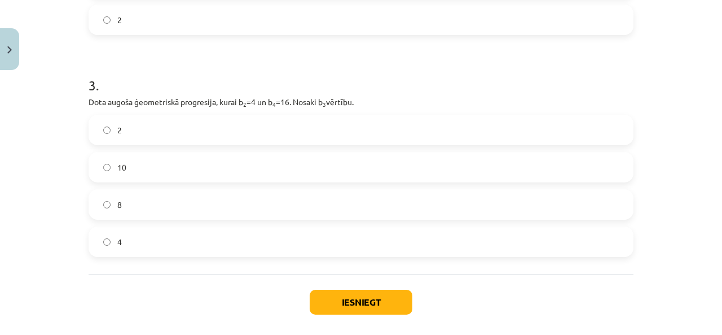
click at [156, 239] on label "4" at bounding box center [361, 241] width 543 height 28
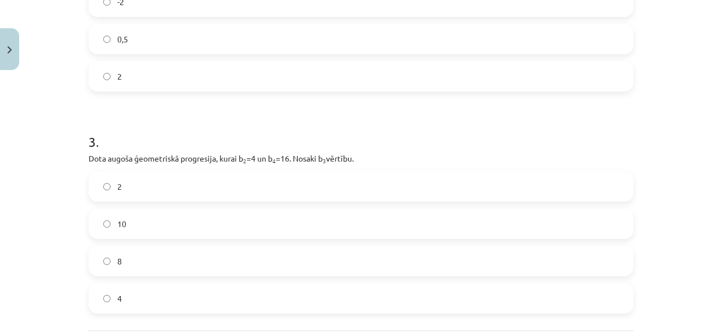
scroll to position [588, 0]
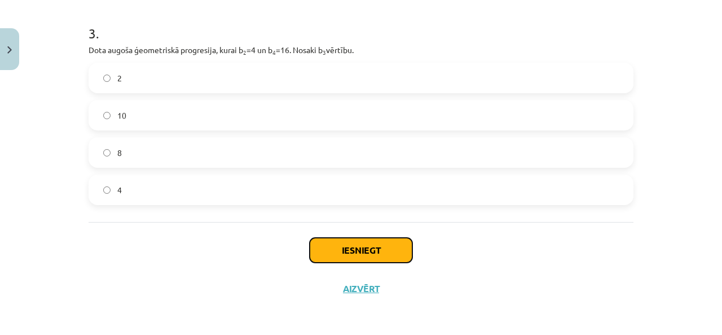
click at [320, 253] on button "Iesniegt" at bounding box center [361, 250] width 103 height 25
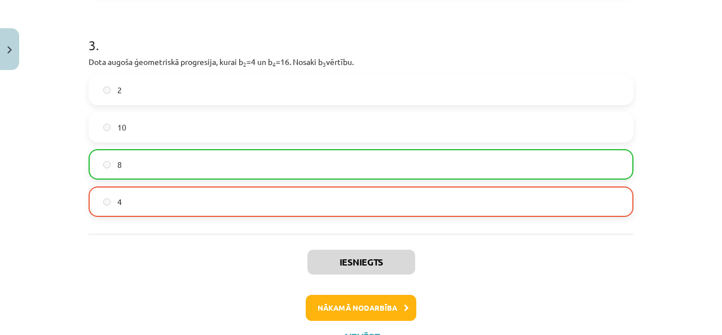
scroll to position [623, 0]
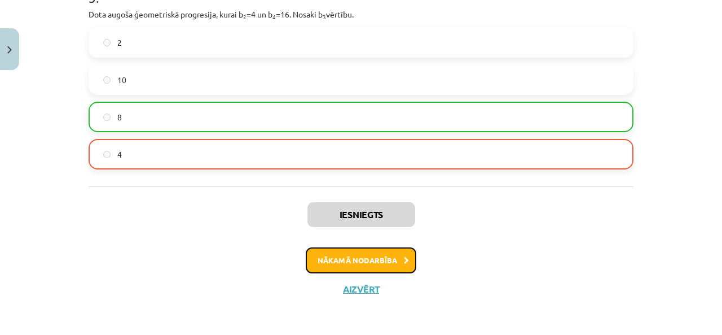
click at [317, 265] on button "Nākamā nodarbība" at bounding box center [361, 260] width 111 height 26
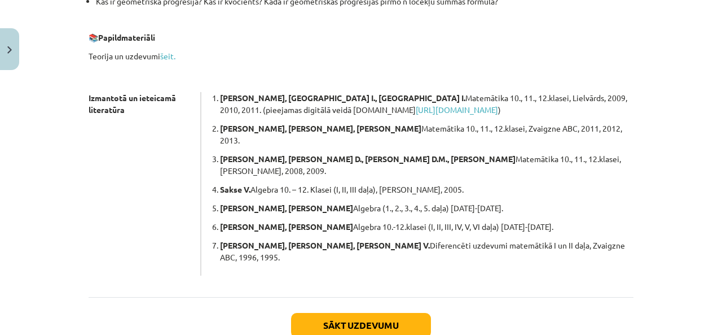
scroll to position [367, 0]
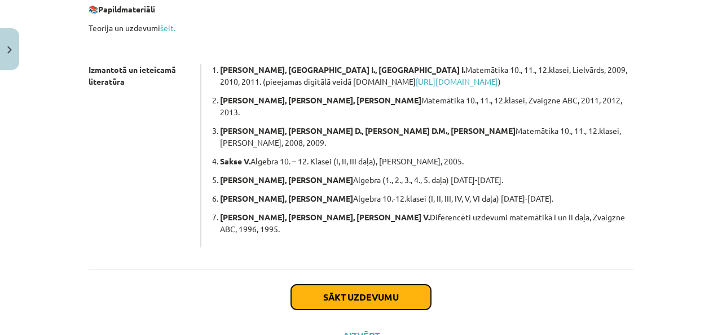
click at [298, 284] on button "Sākt uzdevumu" at bounding box center [361, 296] width 140 height 25
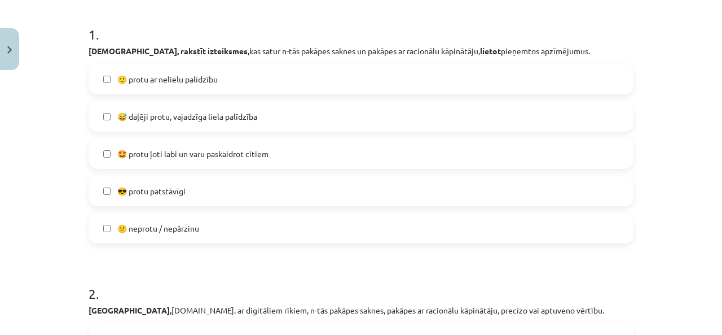
scroll to position [197, 0]
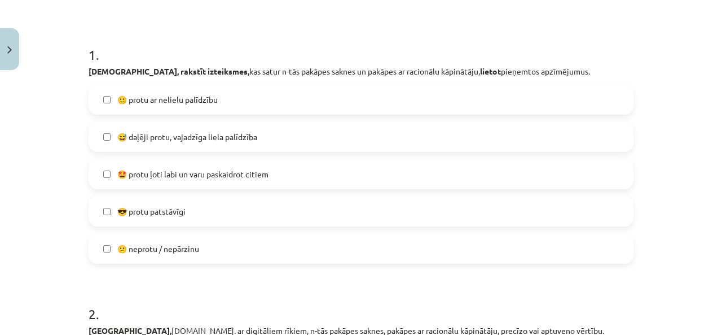
click at [147, 144] on label "😅 daļēji protu, vajadzīga liela palīdzība" at bounding box center [361, 136] width 543 height 28
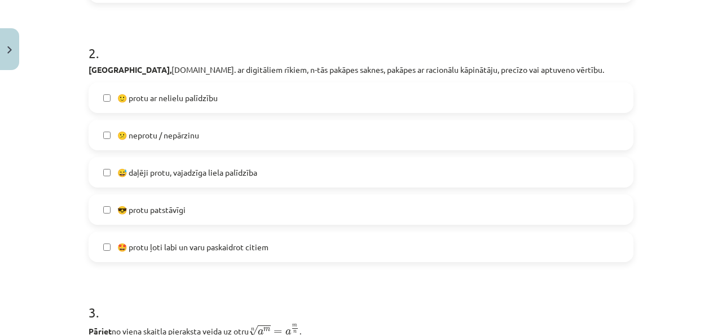
scroll to position [480, 0]
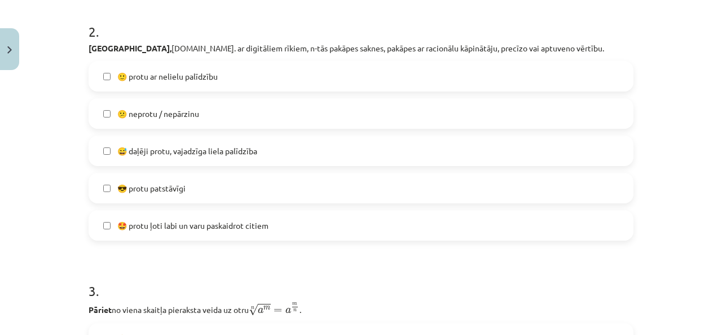
click at [216, 151] on span "😅 daļēji protu, vajadzīga liela palīdzība" at bounding box center [187, 151] width 140 height 12
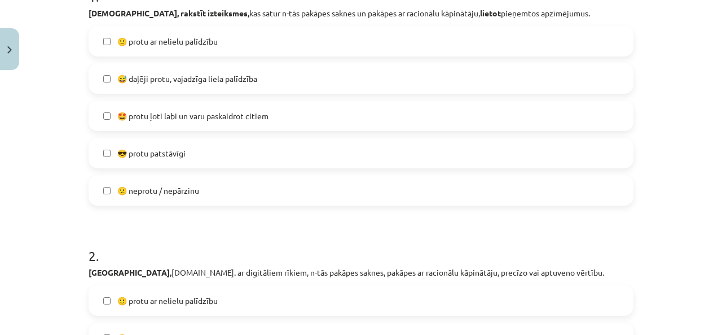
scroll to position [254, 0]
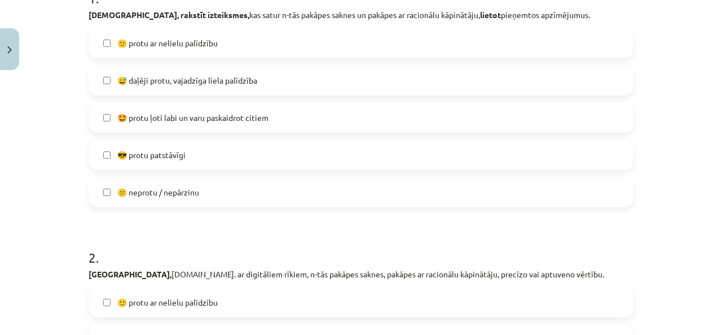
click at [137, 56] on div "🙂 protu ar nelielu palīdzību" at bounding box center [361, 43] width 545 height 30
click at [136, 46] on span "🙂 protu ar nelielu palīdzību" at bounding box center [167, 43] width 100 height 12
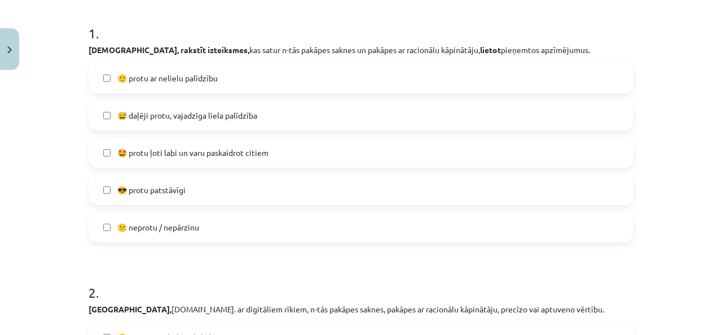
scroll to position [197, 0]
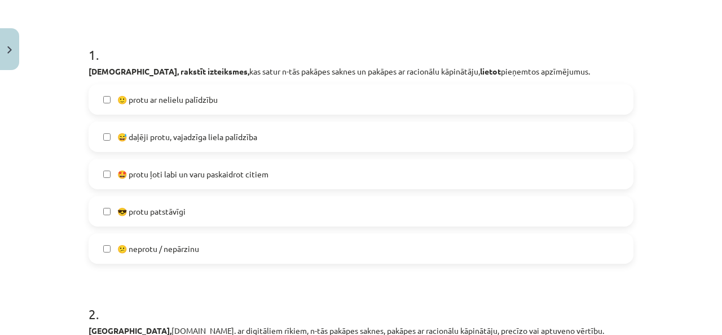
click at [105, 108] on label "🙂 protu ar nelielu palīdzību" at bounding box center [361, 99] width 543 height 28
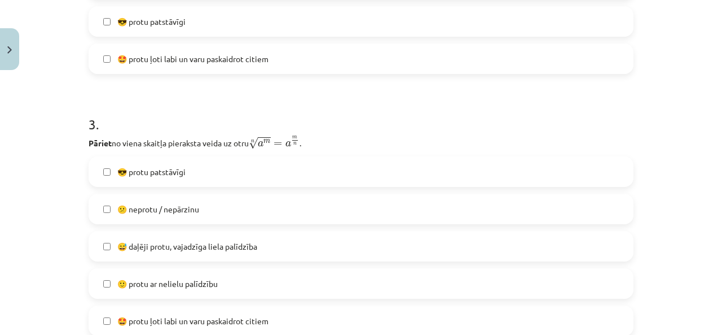
scroll to position [649, 0]
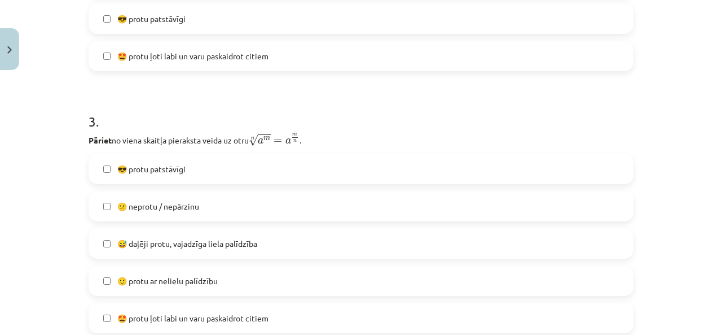
click at [106, 242] on label "😅 daļēji protu, vajadzīga liela palīdzība" at bounding box center [361, 243] width 543 height 28
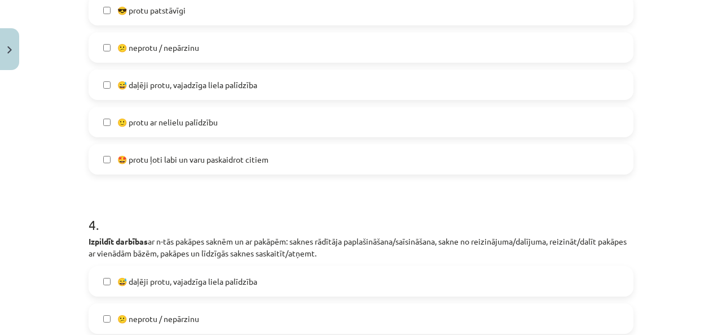
scroll to position [762, 0]
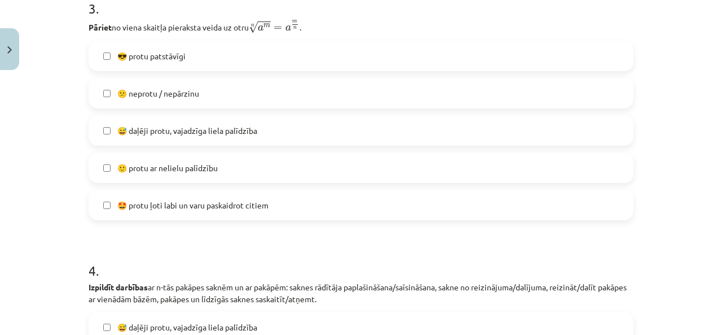
click at [106, 65] on label "😎 protu patstāvīgi" at bounding box center [361, 56] width 543 height 28
click at [96, 137] on label "😅 daļēji protu, vajadzīga liela palīdzība" at bounding box center [361, 130] width 543 height 28
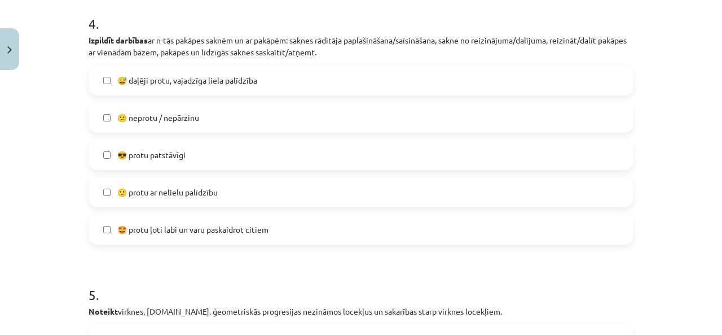
scroll to position [987, 0]
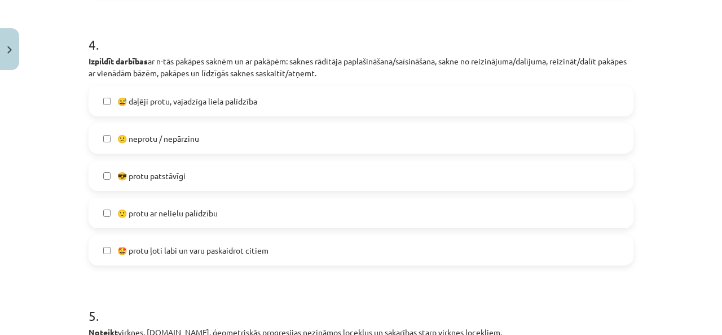
click at [97, 176] on label "😎 protu patstāvīgi" at bounding box center [361, 175] width 543 height 28
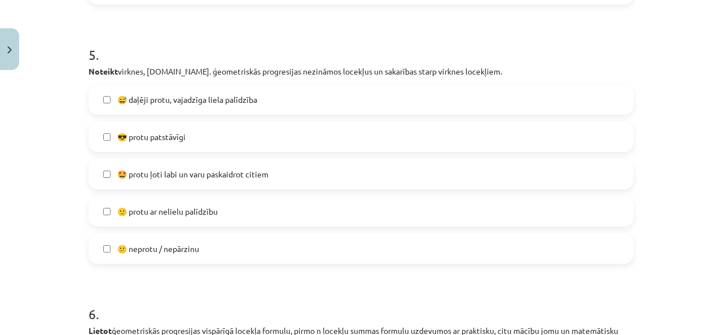
scroll to position [1269, 0]
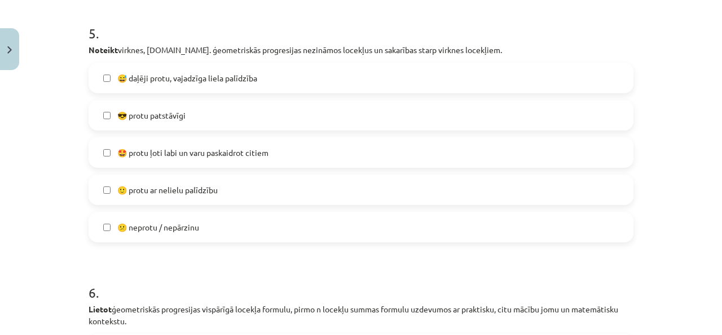
click at [113, 127] on label "😎 protu patstāvīgi" at bounding box center [361, 115] width 543 height 28
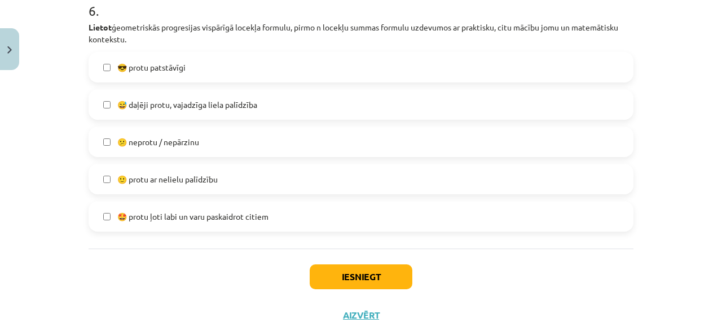
scroll to position [1552, 0]
click at [106, 178] on label "🙂 protu ar nelielu palīdzību" at bounding box center [361, 178] width 543 height 28
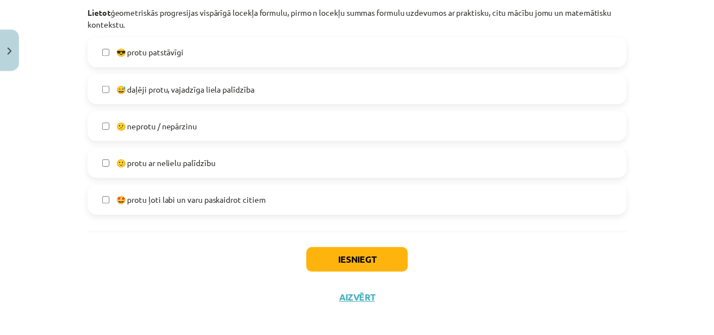
scroll to position [1578, 0]
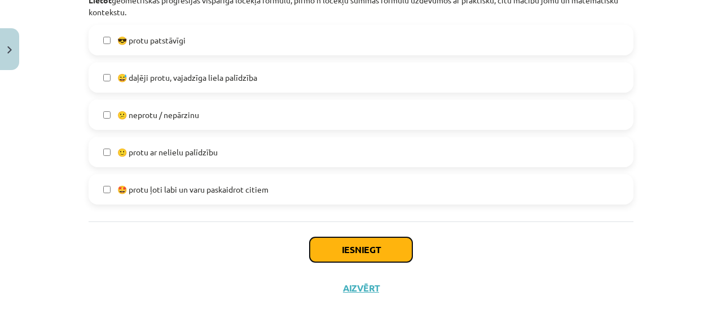
click at [333, 241] on button "Iesniegt" at bounding box center [361, 249] width 103 height 25
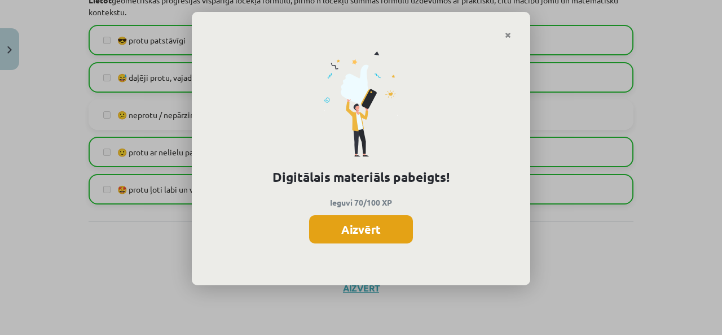
click at [335, 236] on button "Aizvērt" at bounding box center [361, 229] width 104 height 28
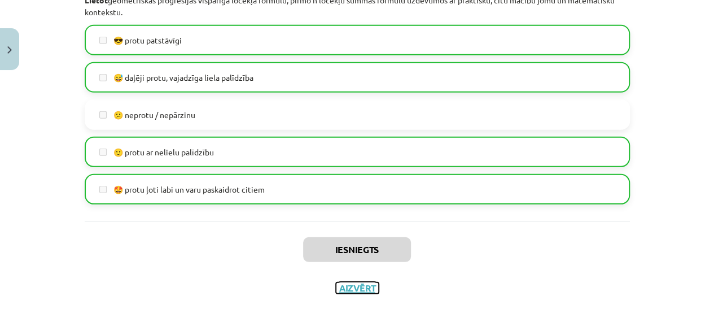
click at [350, 291] on button "Aizvērt" at bounding box center [357, 287] width 43 height 11
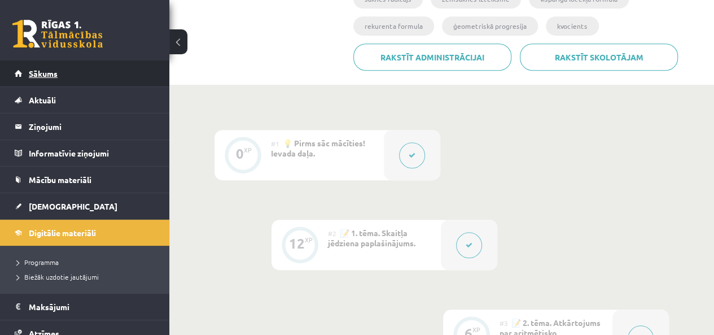
click at [64, 72] on link "Sākums" at bounding box center [85, 73] width 140 height 26
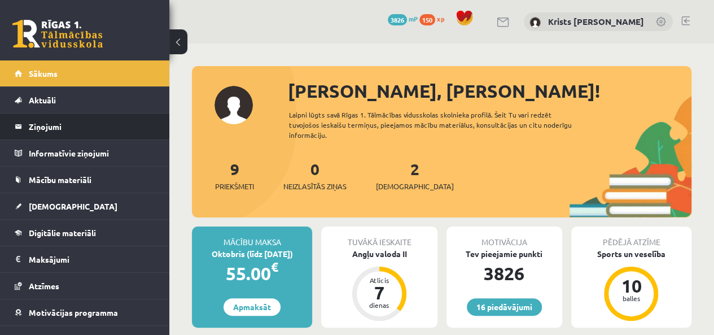
scroll to position [41, 0]
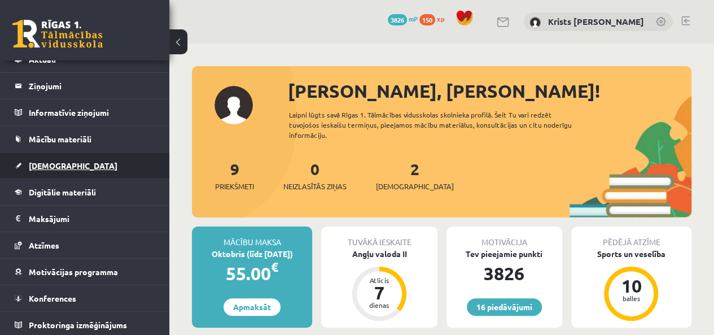
click at [54, 169] on link "[DEMOGRAPHIC_DATA]" at bounding box center [85, 165] width 140 height 26
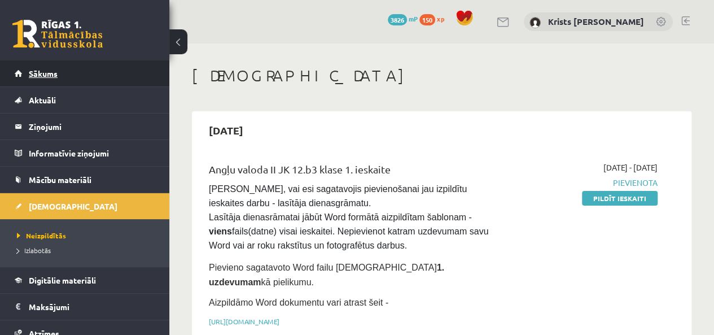
click at [38, 76] on span "Sākums" at bounding box center [43, 73] width 29 height 10
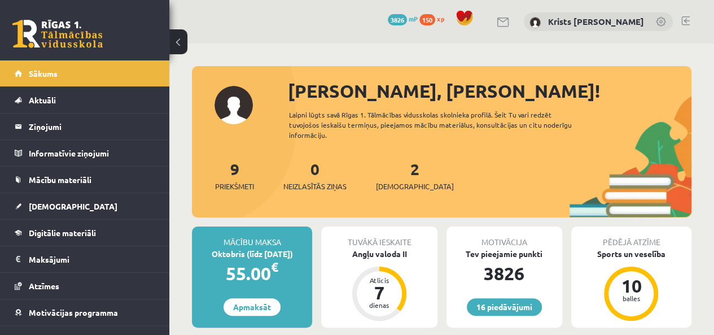
click at [685, 23] on link at bounding box center [685, 20] width 8 height 9
